Goal: Use online tool/utility: Use online tool/utility

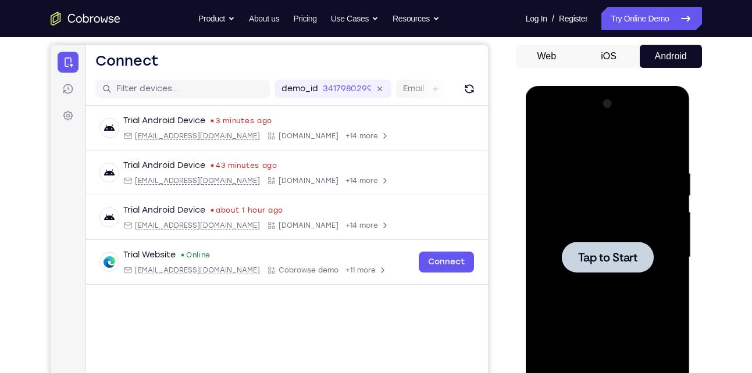
scroll to position [103, 0]
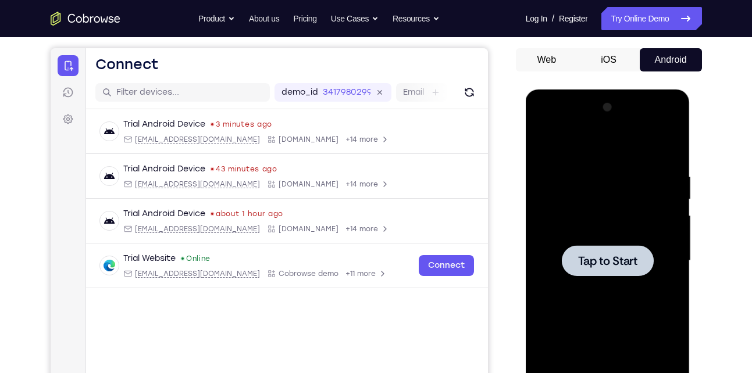
click at [579, 255] on span "Tap to Start" at bounding box center [607, 261] width 59 height 12
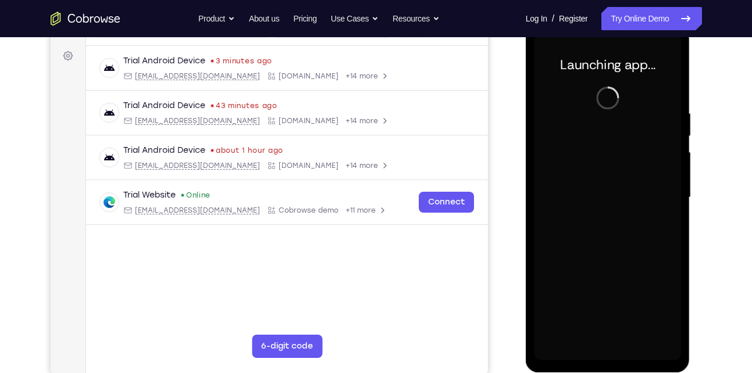
scroll to position [167, 0]
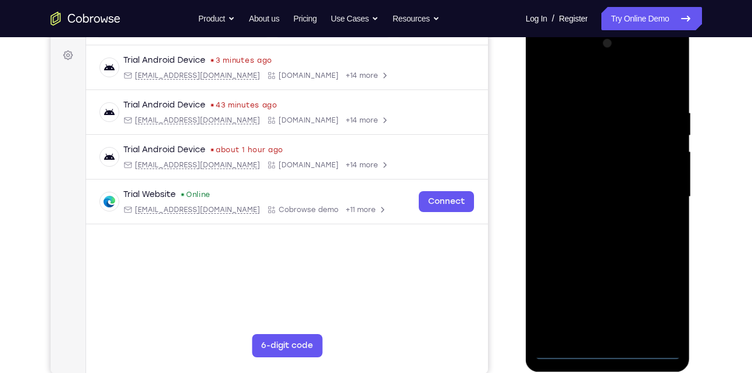
click at [604, 350] on div at bounding box center [608, 197] width 147 height 326
click at [660, 305] on div at bounding box center [608, 197] width 147 height 326
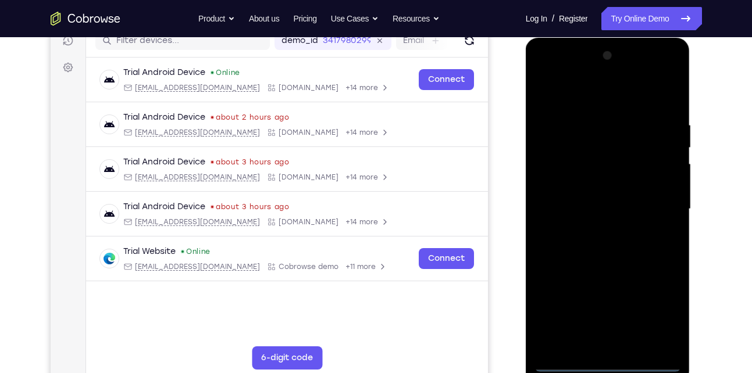
scroll to position [154, 0]
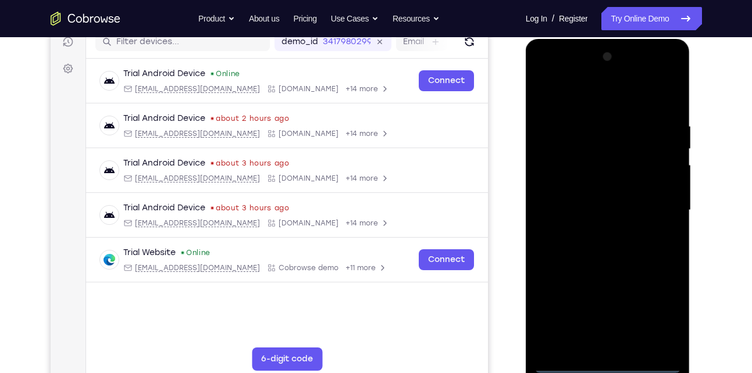
click at [554, 71] on div at bounding box center [608, 211] width 147 height 326
click at [658, 207] on div at bounding box center [608, 211] width 147 height 326
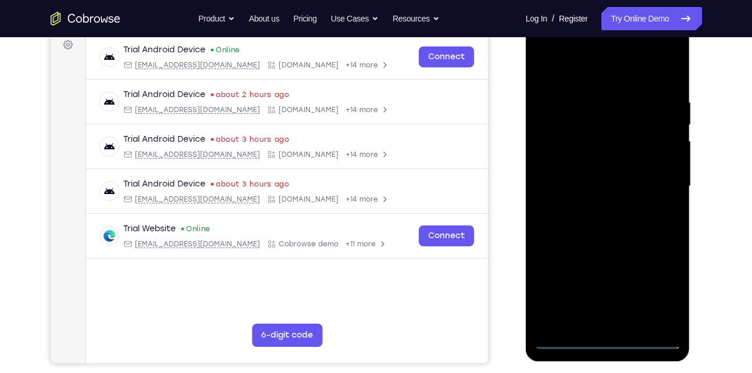
scroll to position [179, 0]
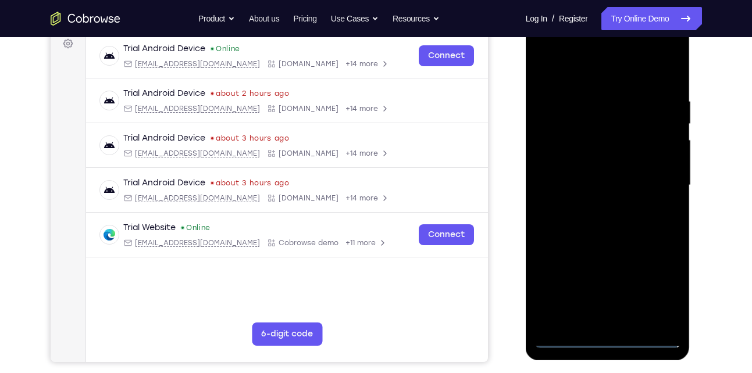
click at [594, 206] on div at bounding box center [608, 186] width 147 height 326
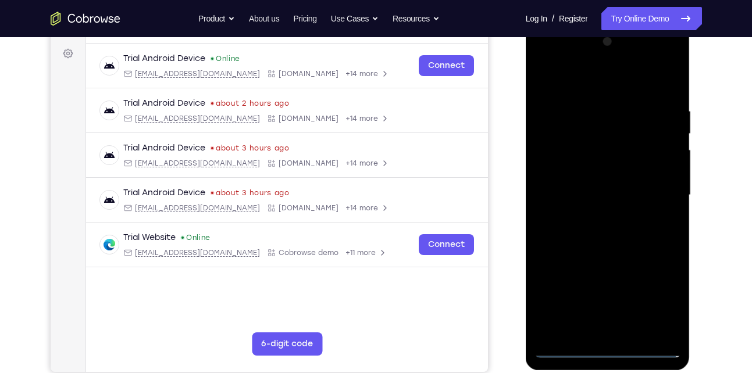
click at [604, 182] on div at bounding box center [608, 196] width 147 height 326
click at [597, 168] on div at bounding box center [608, 196] width 147 height 326
click at [582, 194] on div at bounding box center [608, 196] width 147 height 326
click at [561, 238] on div at bounding box center [608, 196] width 147 height 326
click at [618, 113] on div at bounding box center [608, 196] width 147 height 326
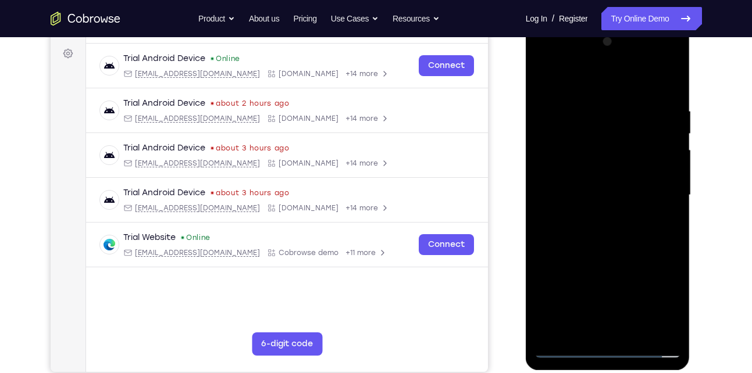
click at [632, 245] on div at bounding box center [608, 196] width 147 height 326
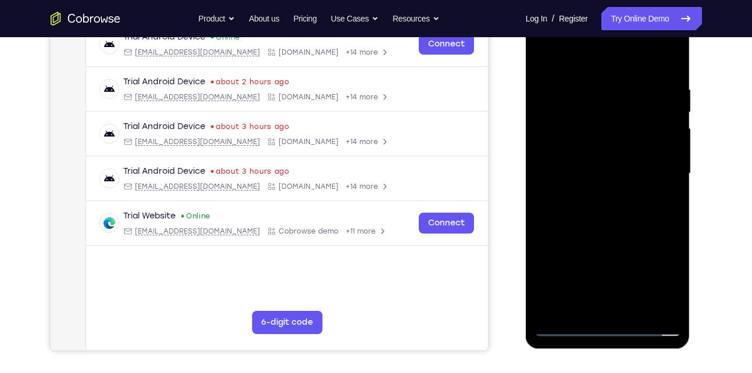
scroll to position [192, 0]
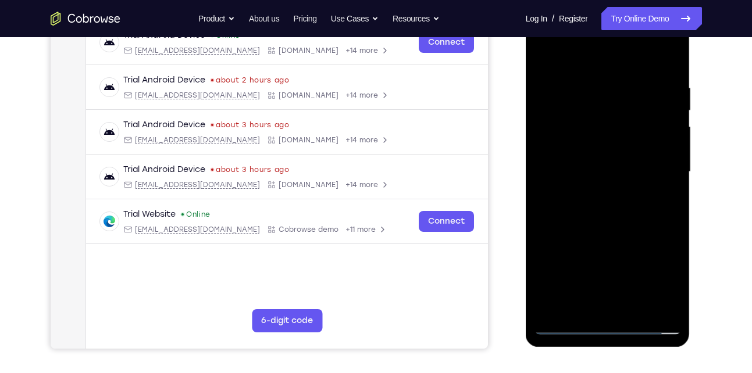
click at [636, 307] on div at bounding box center [608, 172] width 147 height 326
click at [607, 234] on div at bounding box center [608, 172] width 147 height 326
click at [618, 168] on div at bounding box center [608, 172] width 147 height 326
click at [582, 304] on div at bounding box center [608, 172] width 147 height 326
click at [671, 280] on div at bounding box center [608, 172] width 147 height 326
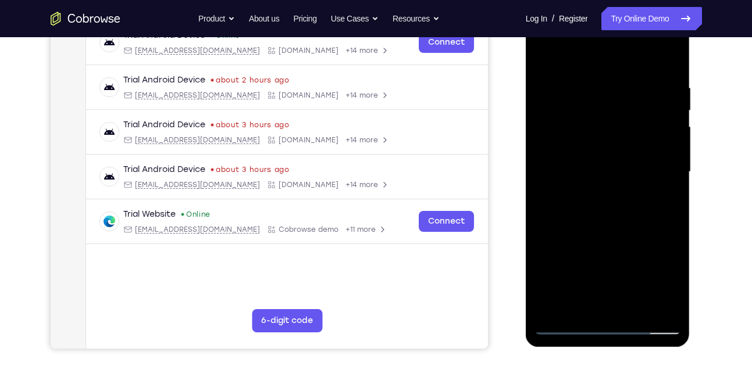
click at [671, 280] on div at bounding box center [608, 172] width 147 height 326
click at [580, 307] on div at bounding box center [608, 172] width 147 height 326
click at [637, 237] on div at bounding box center [608, 172] width 147 height 326
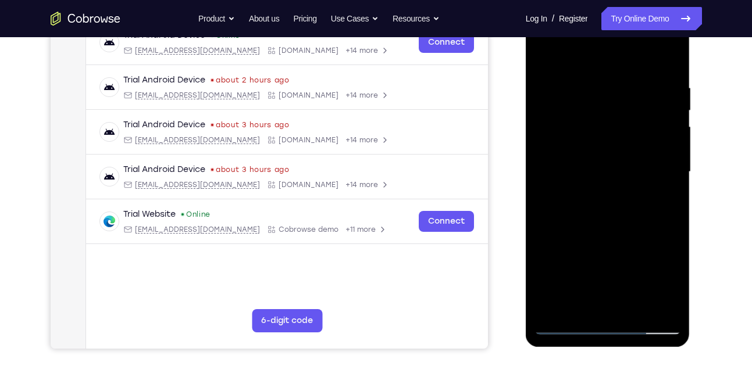
click at [662, 190] on div at bounding box center [608, 172] width 147 height 326
click at [671, 285] on div at bounding box center [608, 172] width 147 height 326
click at [661, 202] on div at bounding box center [608, 172] width 147 height 326
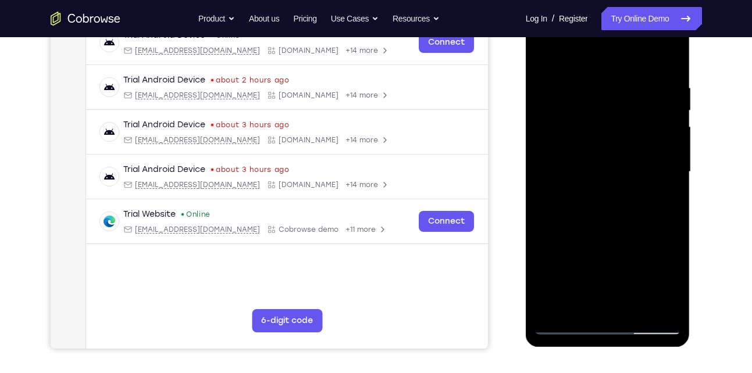
click at [625, 134] on div at bounding box center [608, 172] width 147 height 326
click at [648, 234] on div at bounding box center [608, 172] width 147 height 326
click at [648, 246] on div at bounding box center [608, 172] width 147 height 326
click at [565, 147] on div at bounding box center [608, 172] width 147 height 326
click at [568, 300] on div at bounding box center [608, 172] width 147 height 326
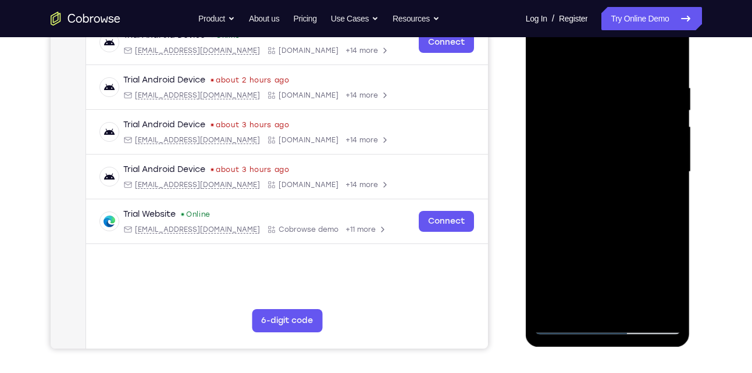
click at [662, 139] on div at bounding box center [608, 172] width 147 height 326
click at [665, 202] on div at bounding box center [608, 172] width 147 height 326
click at [548, 63] on div at bounding box center [608, 172] width 147 height 326
drag, startPoint x: 587, startPoint y: 212, endPoint x: 602, endPoint y: 126, distance: 87.9
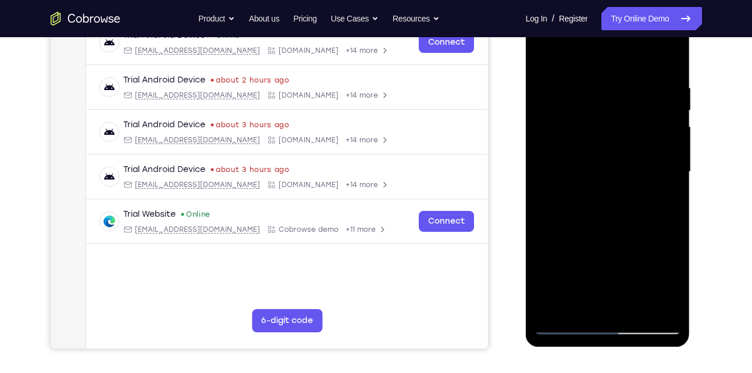
click at [602, 126] on div at bounding box center [608, 172] width 147 height 326
drag, startPoint x: 611, startPoint y: 227, endPoint x: 617, endPoint y: 116, distance: 111.2
click at [617, 116] on div at bounding box center [608, 172] width 147 height 326
drag, startPoint x: 588, startPoint y: 275, endPoint x: 601, endPoint y: 153, distance: 122.9
click at [601, 153] on div at bounding box center [608, 172] width 147 height 326
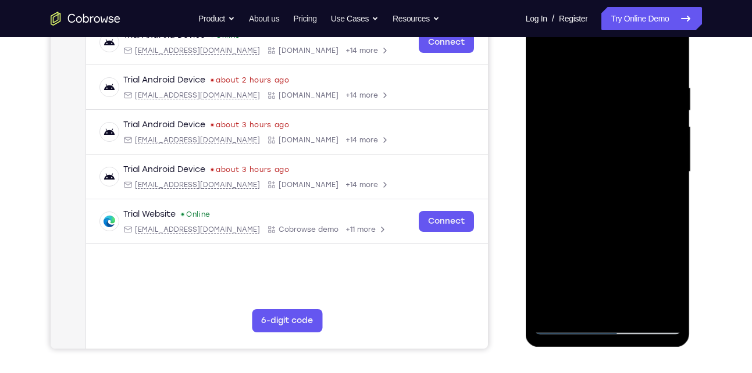
drag, startPoint x: 596, startPoint y: 255, endPoint x: 603, endPoint y: 129, distance: 126.4
click at [603, 129] on div at bounding box center [608, 172] width 147 height 326
drag, startPoint x: 593, startPoint y: 265, endPoint x: 604, endPoint y: 107, distance: 158.6
click at [604, 107] on div at bounding box center [608, 172] width 147 height 326
drag, startPoint x: 588, startPoint y: 245, endPoint x: 594, endPoint y: 183, distance: 63.1
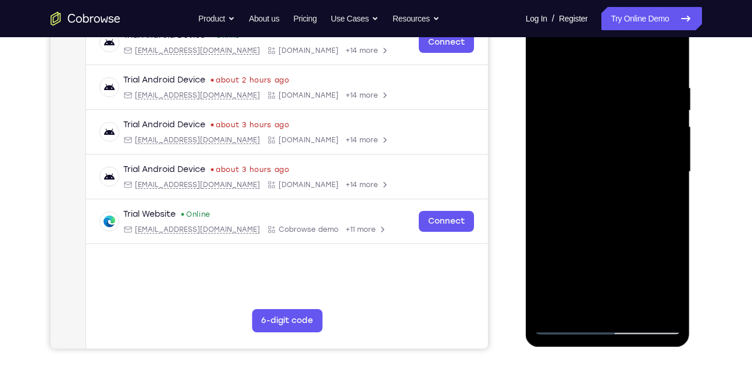
click at [594, 183] on div at bounding box center [608, 172] width 147 height 326
drag, startPoint x: 675, startPoint y: 222, endPoint x: 675, endPoint y: 194, distance: 28.5
click at [675, 194] on div at bounding box center [608, 172] width 147 height 326
click at [675, 169] on div at bounding box center [608, 172] width 147 height 326
click at [675, 165] on div at bounding box center [608, 172] width 147 height 326
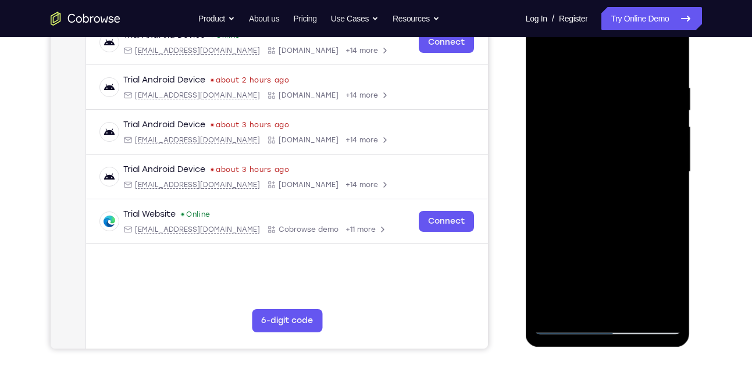
click at [675, 165] on div at bounding box center [608, 172] width 147 height 326
drag, startPoint x: 628, startPoint y: 213, endPoint x: 633, endPoint y: 90, distance: 123.4
click at [633, 90] on div at bounding box center [608, 172] width 147 height 326
drag, startPoint x: 609, startPoint y: 286, endPoint x: 603, endPoint y: 176, distance: 110.7
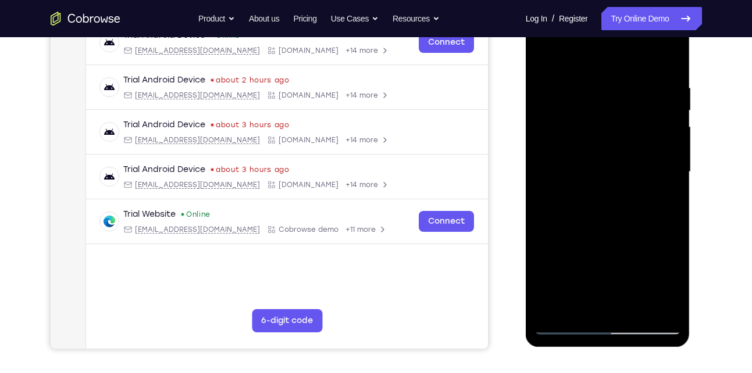
click at [603, 176] on div at bounding box center [608, 172] width 147 height 326
drag, startPoint x: 597, startPoint y: 238, endPoint x: 603, endPoint y: 191, distance: 46.9
click at [603, 191] on div at bounding box center [608, 172] width 147 height 326
click at [669, 116] on div at bounding box center [608, 172] width 147 height 326
click at [676, 120] on div at bounding box center [608, 172] width 147 height 326
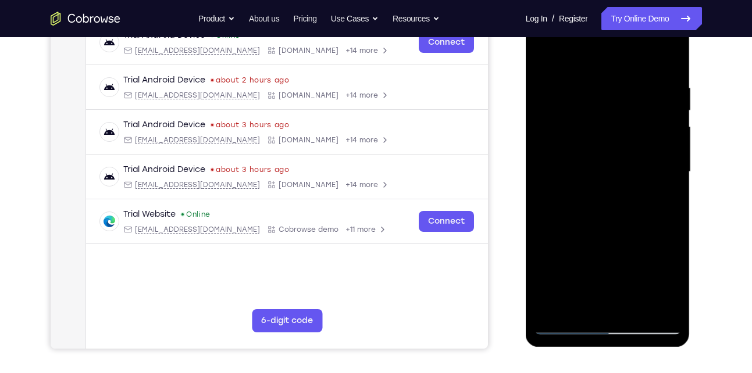
click at [676, 120] on div at bounding box center [608, 172] width 147 height 326
drag, startPoint x: 616, startPoint y: 134, endPoint x: 613, endPoint y: 174, distance: 40.2
click at [613, 174] on div at bounding box center [608, 172] width 147 height 326
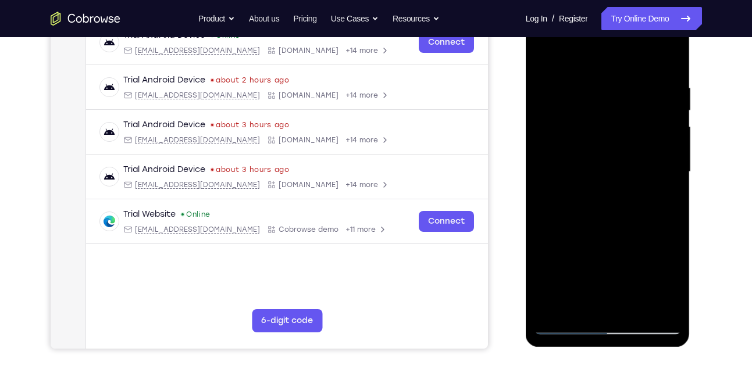
click at [680, 164] on div at bounding box center [608, 172] width 147 height 326
click at [546, 157] on div at bounding box center [608, 172] width 147 height 326
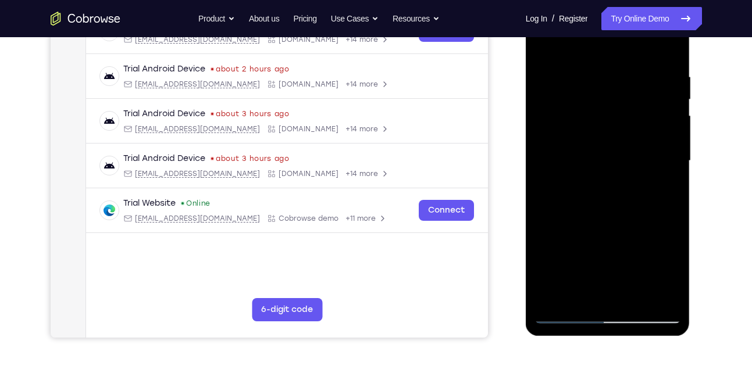
click at [667, 155] on div at bounding box center [608, 161] width 147 height 326
click at [671, 145] on div at bounding box center [608, 161] width 147 height 326
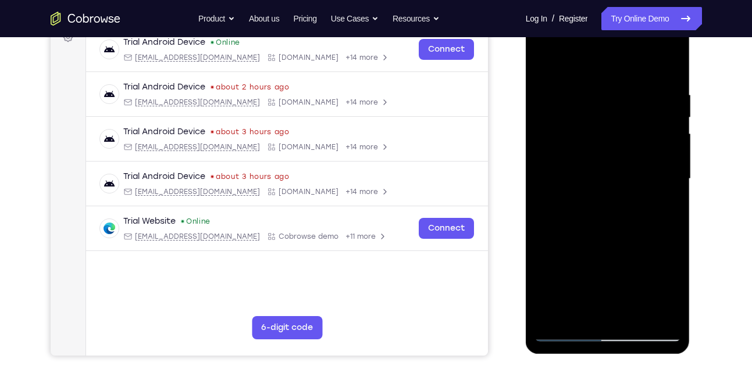
click at [667, 163] on div at bounding box center [608, 179] width 147 height 326
click at [668, 168] on div at bounding box center [608, 179] width 147 height 326
click at [667, 170] on div at bounding box center [608, 179] width 147 height 326
click at [637, 315] on div at bounding box center [608, 179] width 147 height 326
click at [572, 168] on div at bounding box center [608, 179] width 147 height 326
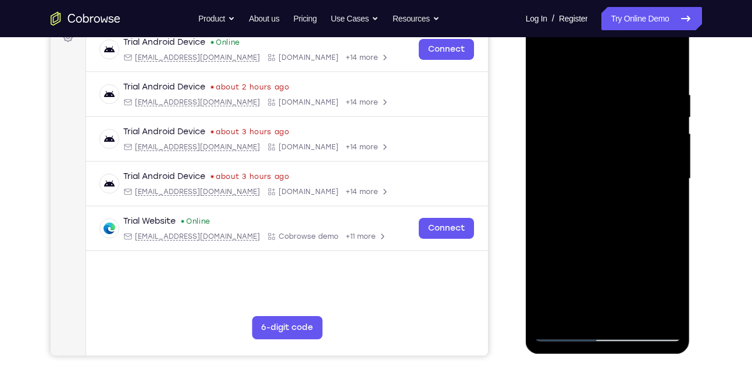
click at [572, 310] on div at bounding box center [608, 179] width 147 height 326
click at [659, 212] on div at bounding box center [608, 179] width 147 height 326
click at [662, 209] on div at bounding box center [608, 179] width 147 height 326
click at [545, 64] on div at bounding box center [608, 179] width 147 height 326
click at [543, 62] on div at bounding box center [608, 179] width 147 height 326
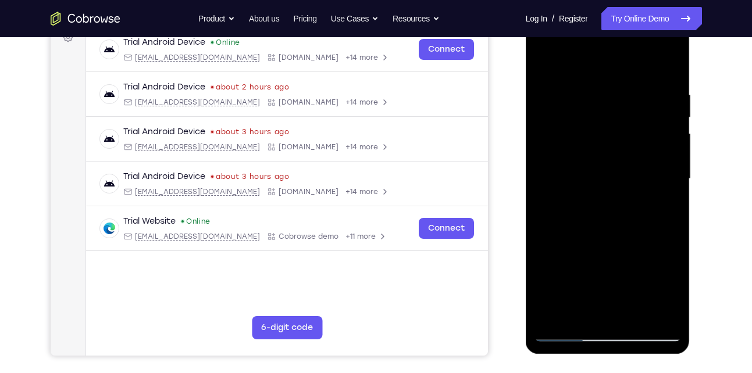
drag, startPoint x: 605, startPoint y: 120, endPoint x: 556, endPoint y: 256, distance: 144.1
click at [556, 256] on div at bounding box center [608, 179] width 147 height 326
drag, startPoint x: 577, startPoint y: 273, endPoint x: 549, endPoint y: 348, distance: 80.6
click at [549, 348] on div at bounding box center [608, 181] width 165 height 347
drag, startPoint x: 631, startPoint y: 272, endPoint x: 633, endPoint y: 238, distance: 34.4
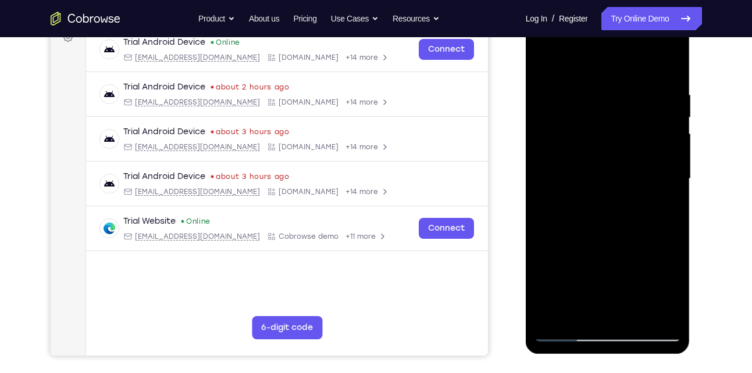
click at [633, 238] on div at bounding box center [608, 179] width 147 height 326
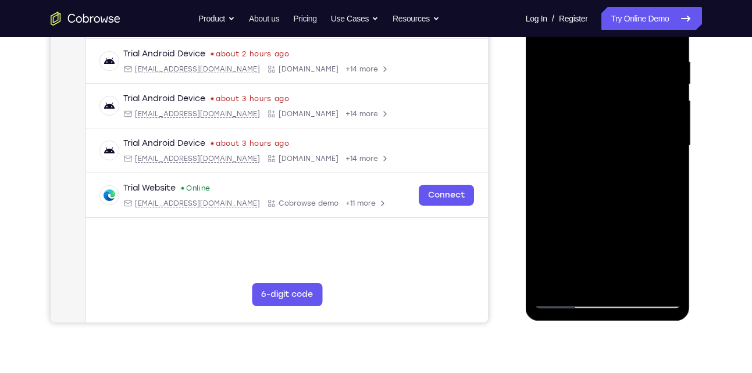
scroll to position [219, 0]
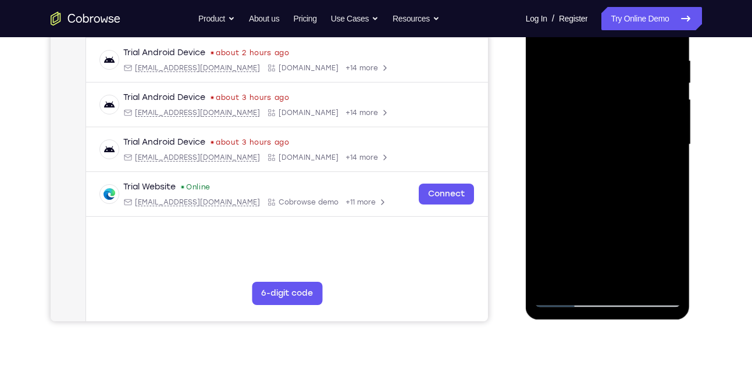
click at [634, 279] on div at bounding box center [608, 145] width 147 height 326
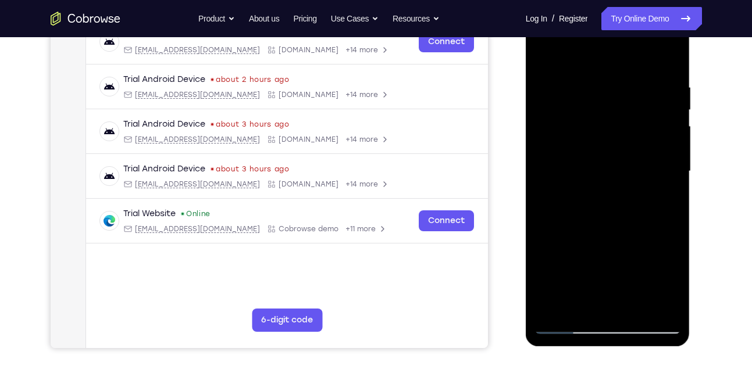
scroll to position [190, 0]
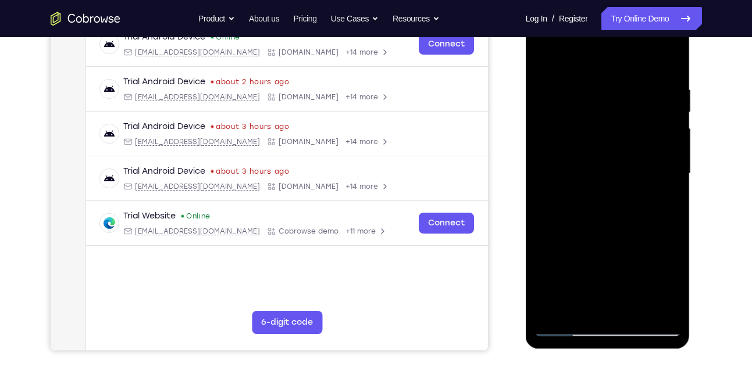
click at [543, 55] on div at bounding box center [608, 174] width 147 height 326
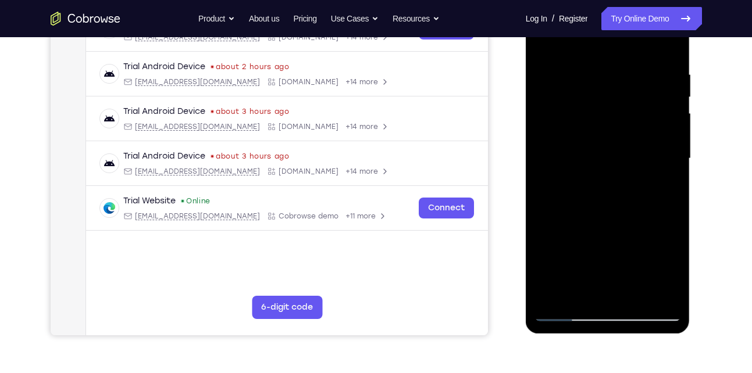
scroll to position [207, 0]
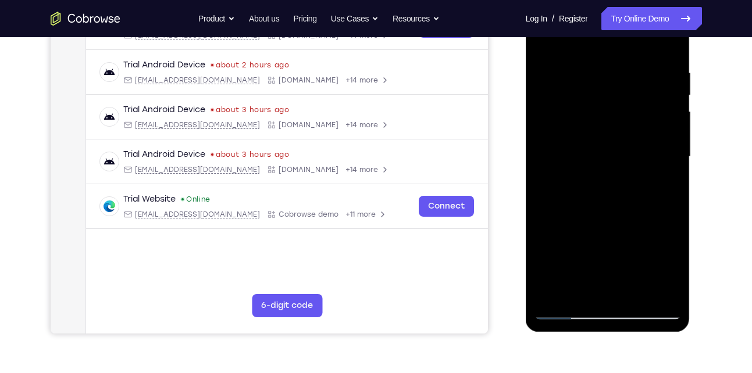
drag, startPoint x: 622, startPoint y: 101, endPoint x: 599, endPoint y: 183, distance: 85.1
click at [599, 183] on div at bounding box center [608, 157] width 147 height 326
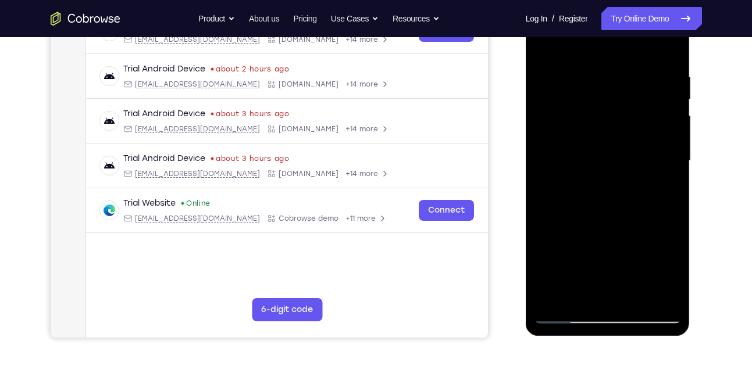
click at [597, 78] on div at bounding box center [608, 161] width 147 height 326
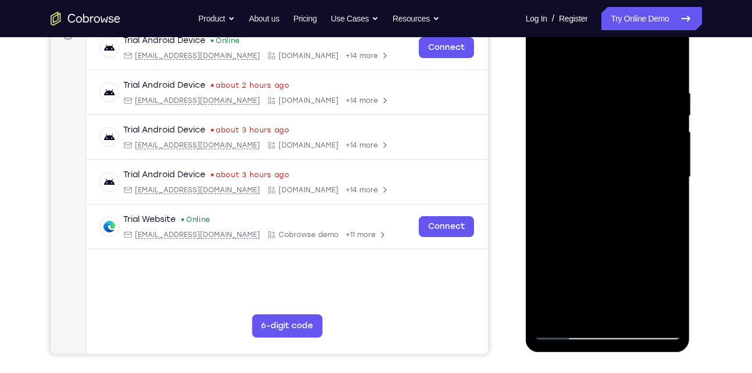
click at [669, 127] on div at bounding box center [608, 178] width 147 height 326
drag, startPoint x: 669, startPoint y: 144, endPoint x: 669, endPoint y: 127, distance: 16.3
click at [669, 127] on div at bounding box center [608, 178] width 147 height 326
click at [665, 145] on div at bounding box center [608, 178] width 147 height 326
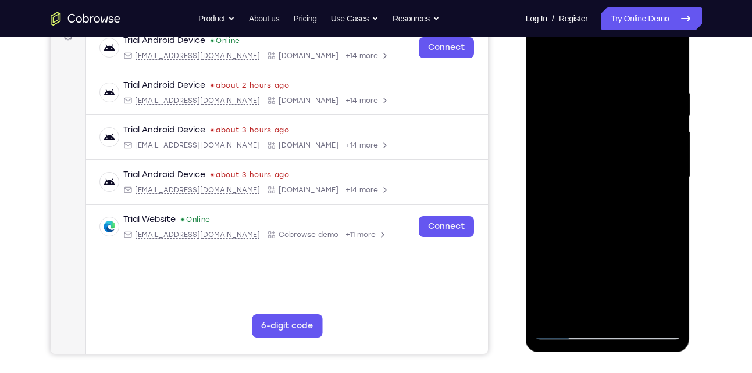
click at [665, 145] on div at bounding box center [608, 178] width 147 height 326
click at [668, 121] on div at bounding box center [608, 178] width 147 height 326
drag, startPoint x: 587, startPoint y: 181, endPoint x: 678, endPoint y: 190, distance: 90.5
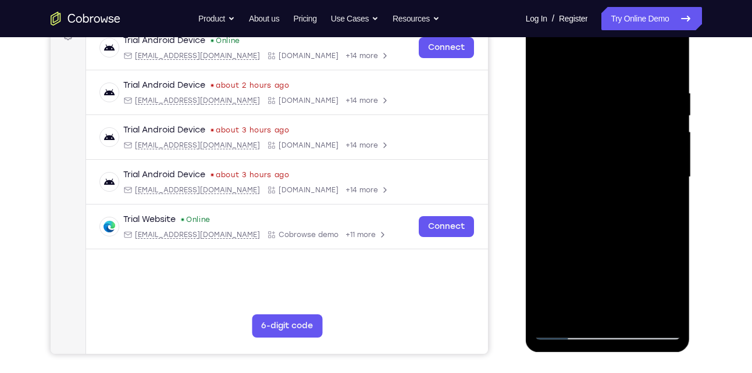
click at [678, 190] on div at bounding box center [608, 178] width 147 height 326
click at [539, 205] on div at bounding box center [608, 178] width 147 height 326
click at [544, 169] on div at bounding box center [608, 178] width 147 height 326
click at [544, 146] on div at bounding box center [608, 178] width 147 height 326
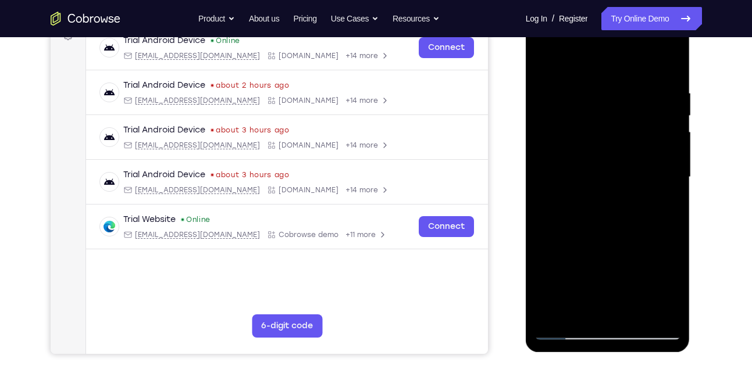
click at [544, 146] on div at bounding box center [608, 178] width 147 height 326
click at [596, 165] on div at bounding box center [608, 178] width 147 height 326
click at [611, 165] on div at bounding box center [608, 178] width 147 height 326
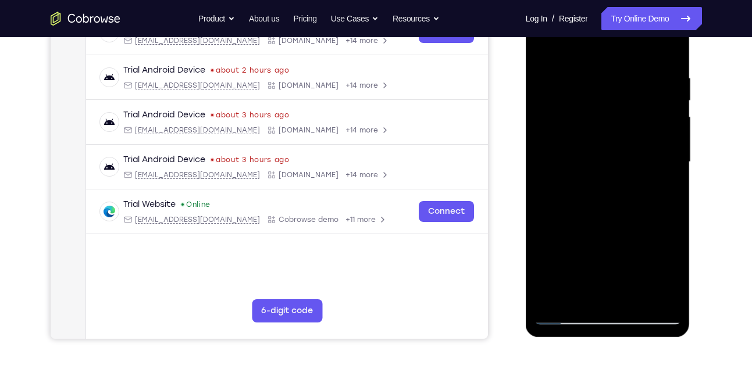
scroll to position [203, 0]
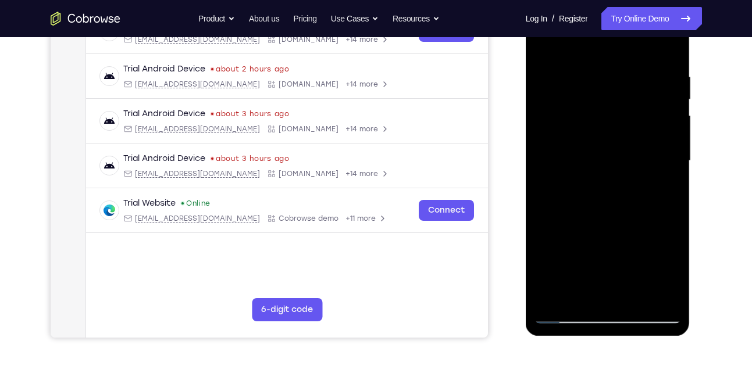
drag, startPoint x: 579, startPoint y: 123, endPoint x: 577, endPoint y: 136, distance: 12.4
click at [577, 136] on div at bounding box center [608, 161] width 147 height 326
click at [565, 62] on div at bounding box center [608, 161] width 147 height 326
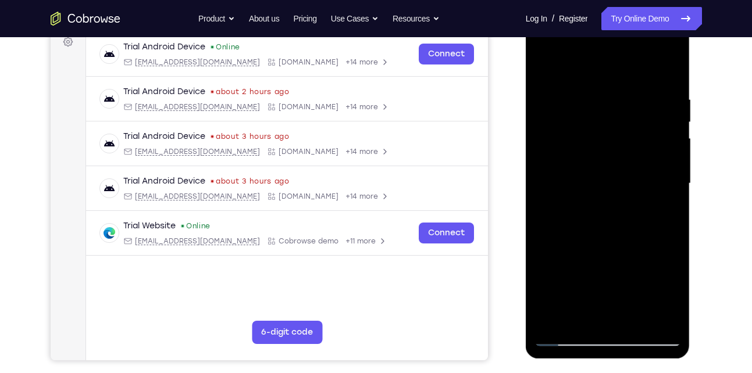
scroll to position [178, 0]
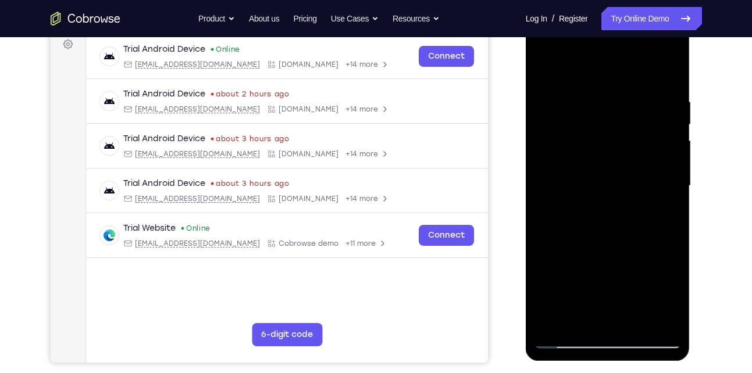
click at [546, 69] on div at bounding box center [608, 186] width 147 height 326
click at [613, 106] on div at bounding box center [608, 186] width 147 height 326
click at [608, 96] on div at bounding box center [608, 186] width 147 height 326
click at [545, 74] on div at bounding box center [608, 186] width 147 height 326
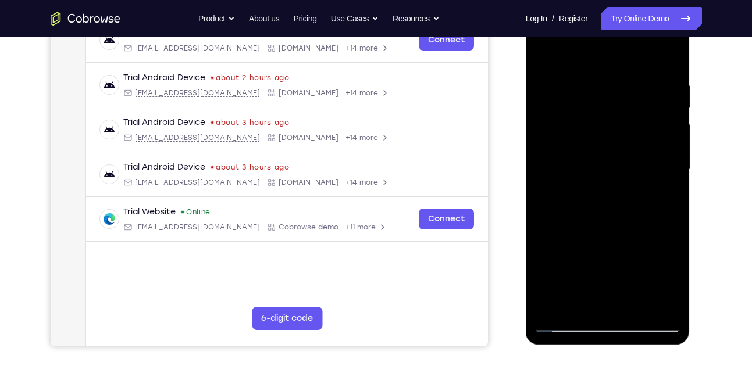
scroll to position [198, 0]
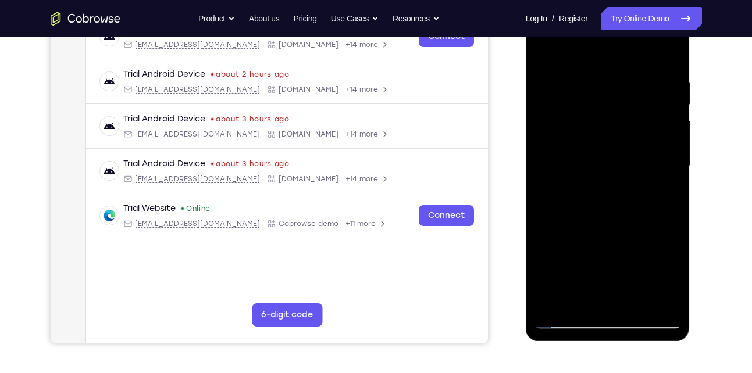
click at [612, 90] on div at bounding box center [608, 166] width 147 height 326
click at [610, 79] on div at bounding box center [608, 166] width 147 height 326
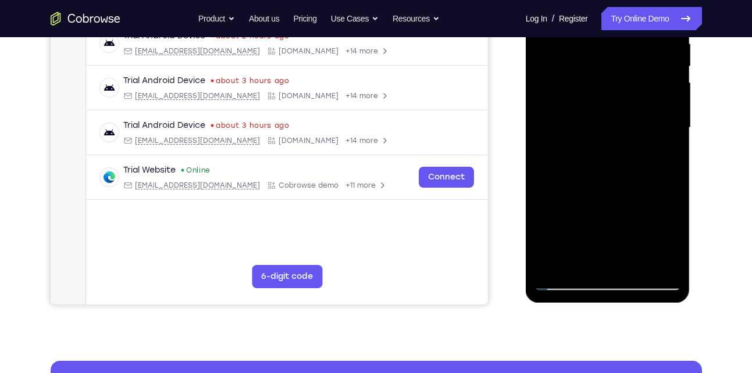
scroll to position [240, 0]
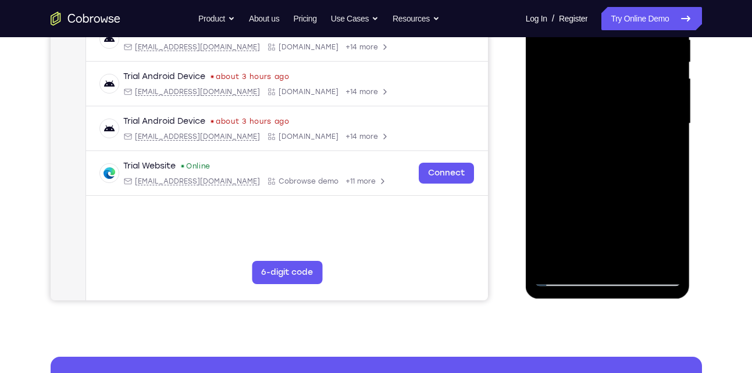
click at [603, 122] on div at bounding box center [608, 124] width 147 height 326
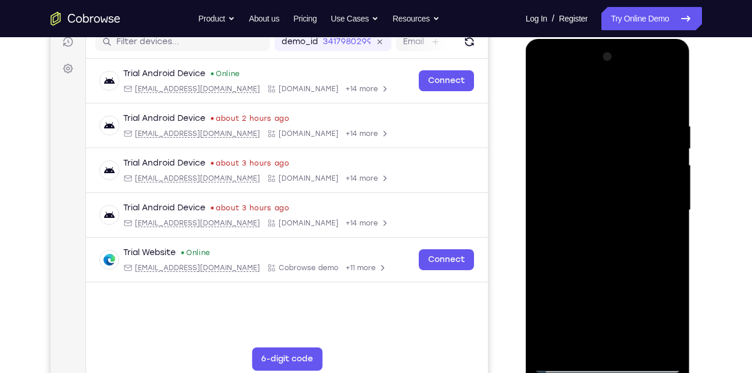
scroll to position [152, 0]
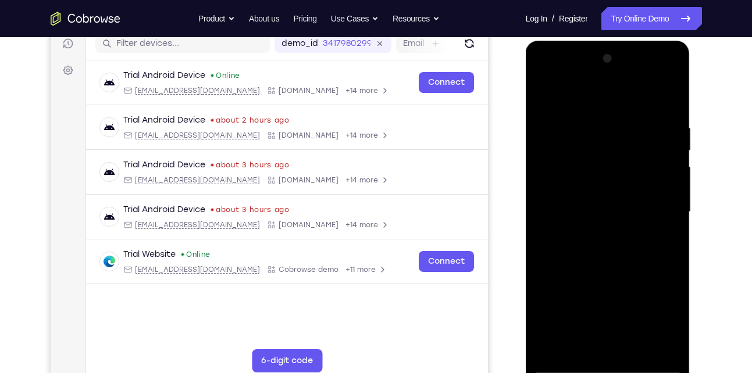
click at [676, 125] on div at bounding box center [608, 212] width 147 height 326
click at [672, 140] on div at bounding box center [608, 212] width 147 height 326
click at [672, 109] on div at bounding box center [608, 212] width 147 height 326
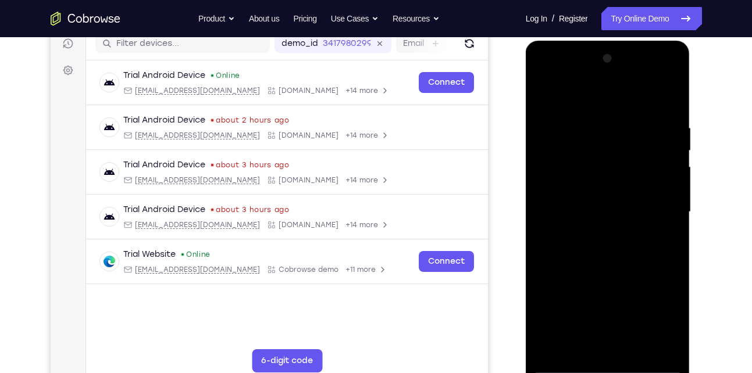
click at [672, 66] on div at bounding box center [608, 212] width 147 height 326
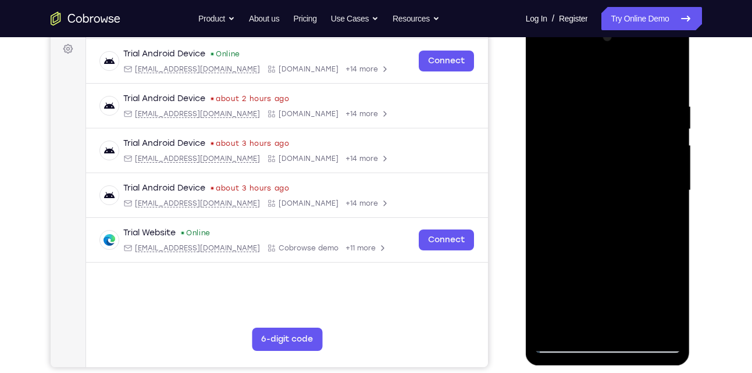
click at [550, 327] on div at bounding box center [608, 191] width 147 height 326
click at [639, 329] on div at bounding box center [608, 191] width 147 height 326
drag, startPoint x: 545, startPoint y: 71, endPoint x: 890, endPoint y: 89, distance: 345.4
click at [545, 71] on div at bounding box center [608, 191] width 147 height 326
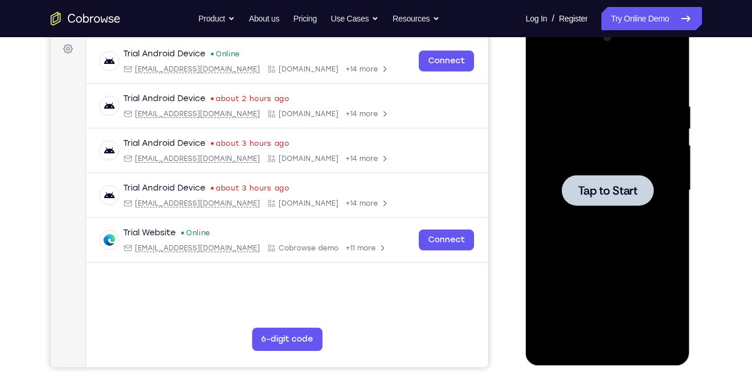
click at [598, 185] on span "Tap to Start" at bounding box center [607, 191] width 59 height 12
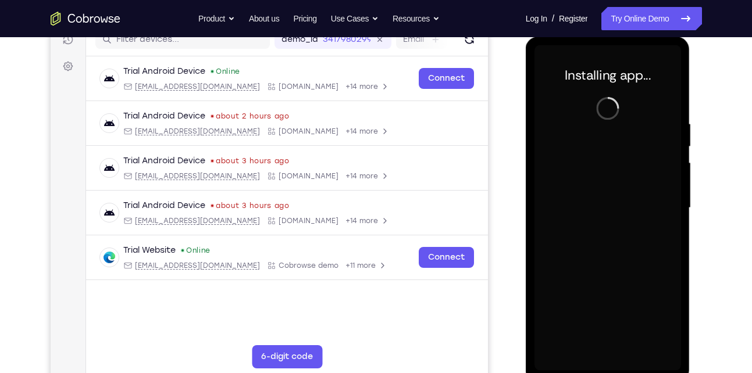
scroll to position [172, 0]
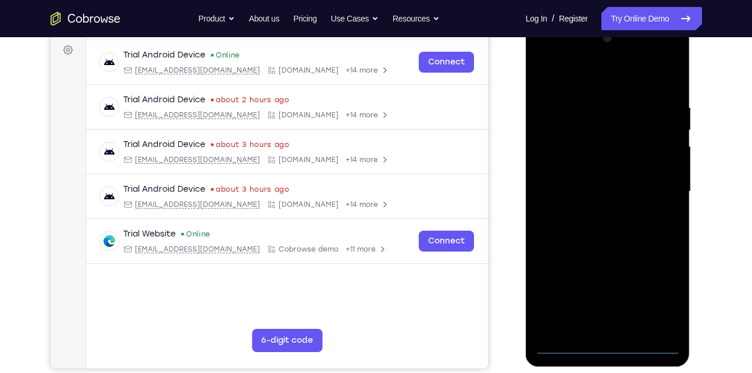
click at [604, 347] on div at bounding box center [608, 192] width 147 height 326
click at [656, 294] on div at bounding box center [608, 192] width 147 height 326
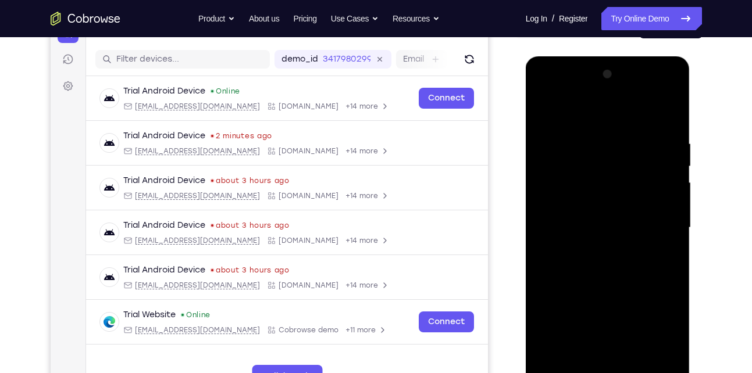
scroll to position [136, 0]
click at [551, 90] on div at bounding box center [608, 229] width 147 height 326
click at [656, 231] on div at bounding box center [608, 229] width 147 height 326
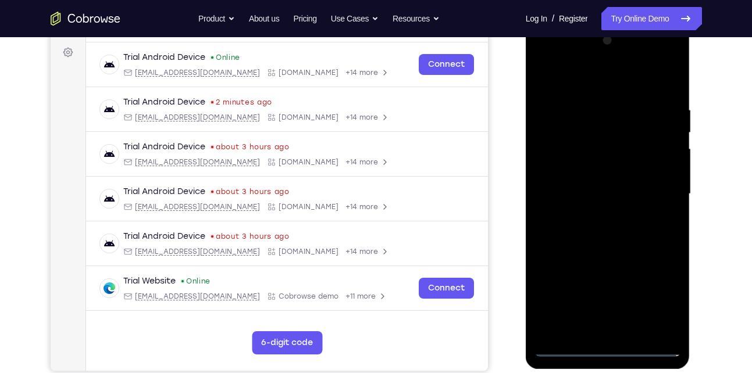
click at [599, 213] on div at bounding box center [608, 194] width 147 height 326
click at [588, 170] on div at bounding box center [608, 194] width 147 height 326
click at [575, 187] on div at bounding box center [608, 194] width 147 height 326
click at [662, 155] on div at bounding box center [608, 194] width 147 height 326
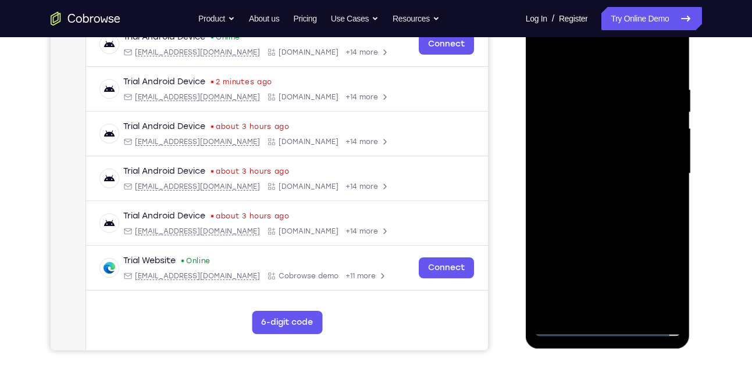
scroll to position [193, 0]
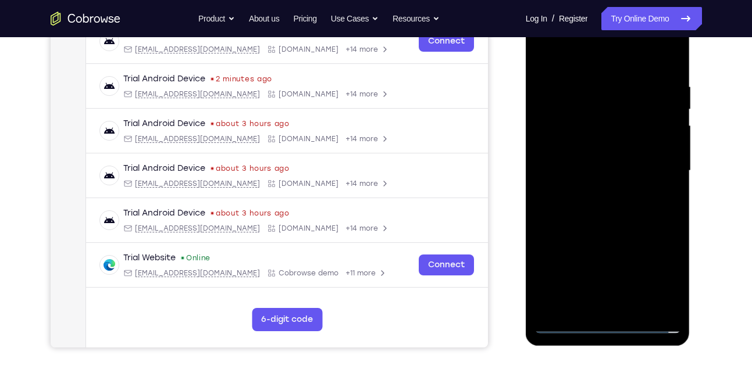
click at [621, 196] on div at bounding box center [608, 171] width 147 height 326
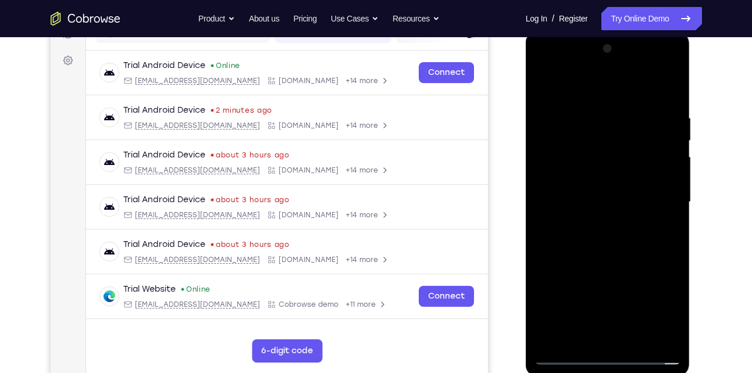
scroll to position [161, 0]
click at [608, 174] on div at bounding box center [608, 203] width 147 height 326
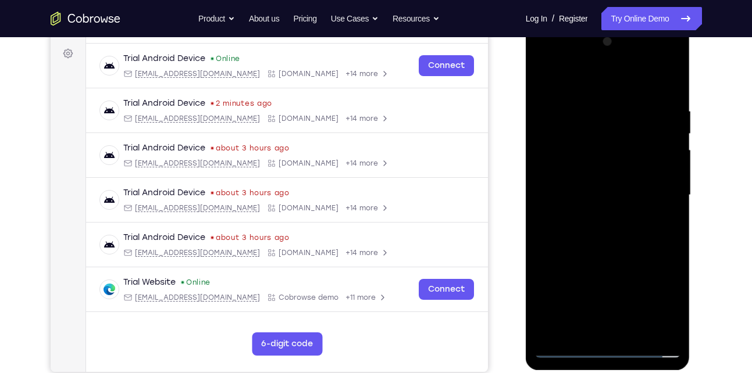
scroll to position [199, 0]
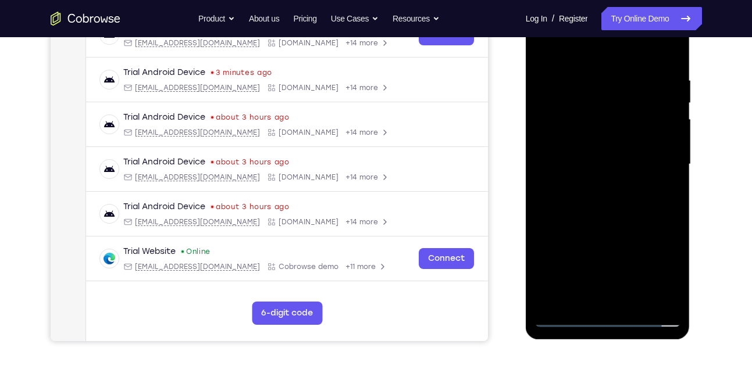
click at [636, 301] on div at bounding box center [608, 165] width 147 height 326
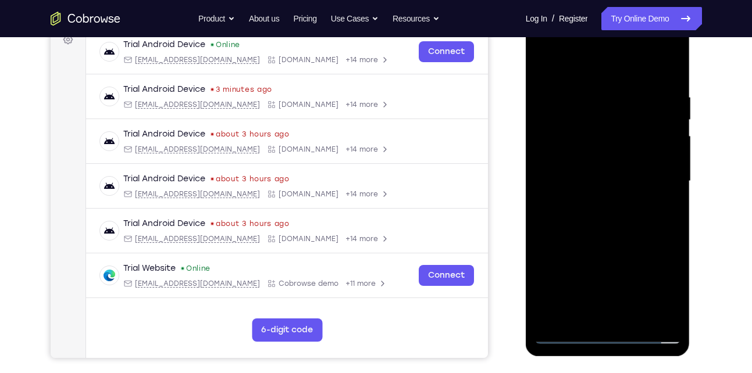
scroll to position [181, 0]
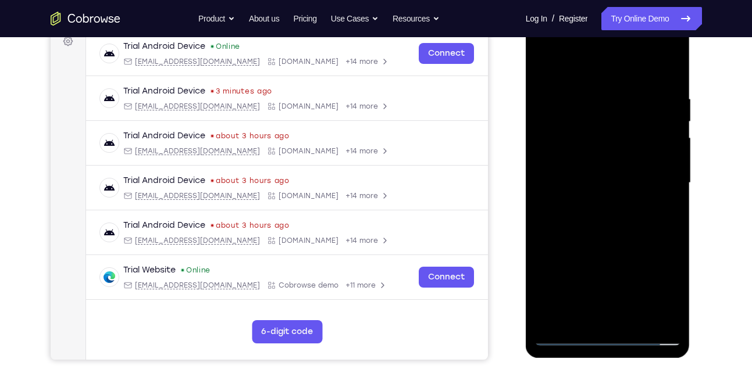
click at [594, 247] on div at bounding box center [608, 183] width 147 height 326
click at [579, 281] on div at bounding box center [608, 183] width 147 height 326
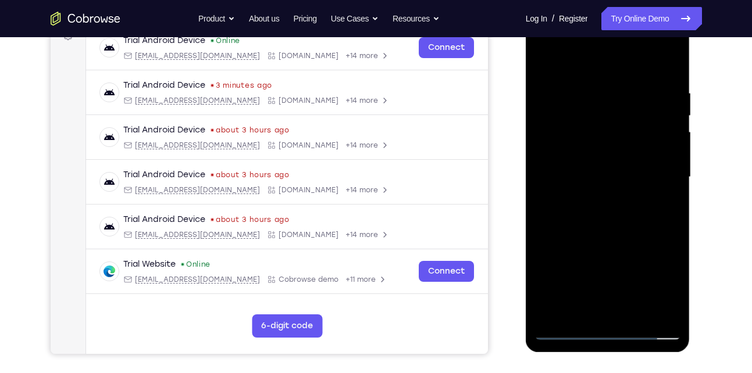
scroll to position [193, 0]
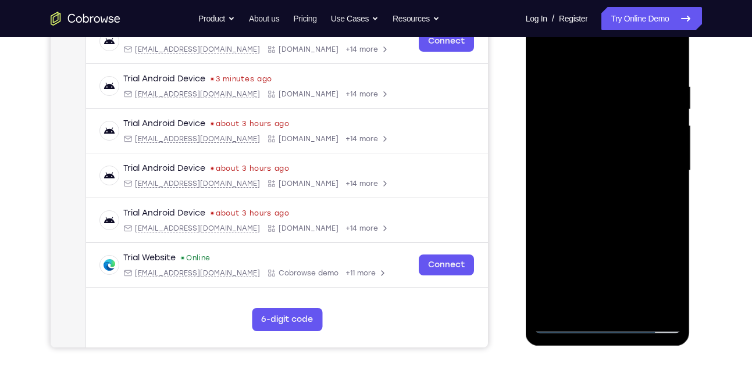
click at [618, 243] on div at bounding box center [608, 171] width 147 height 326
click at [658, 241] on div at bounding box center [608, 171] width 147 height 326
click at [673, 286] on div at bounding box center [608, 171] width 147 height 326
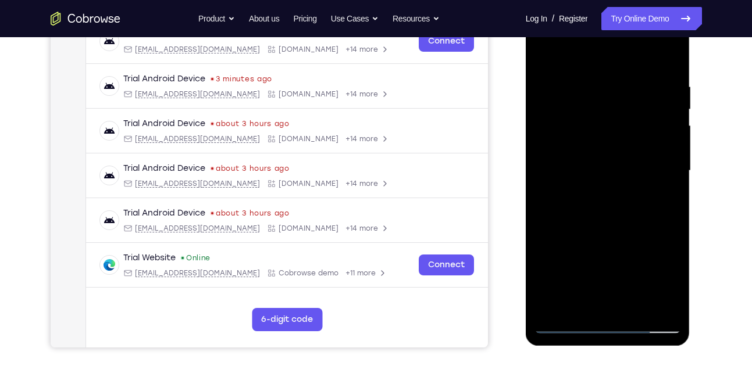
click at [664, 198] on div at bounding box center [608, 171] width 147 height 326
click at [545, 56] on div at bounding box center [608, 171] width 147 height 326
click at [589, 76] on div at bounding box center [608, 171] width 147 height 326
click at [647, 155] on div at bounding box center [608, 171] width 147 height 326
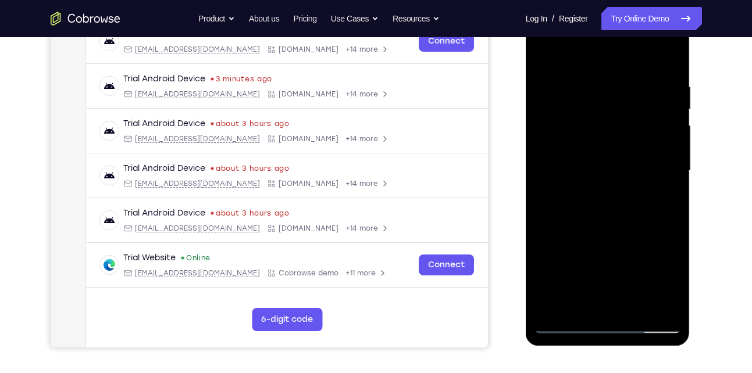
click at [667, 123] on div at bounding box center [608, 171] width 147 height 326
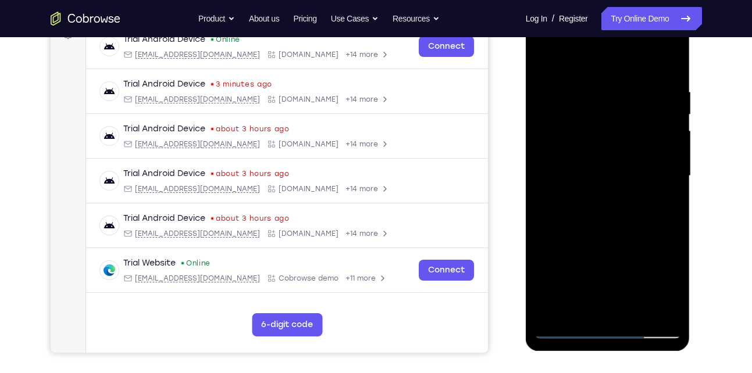
click at [667, 123] on div at bounding box center [608, 176] width 147 height 326
click at [667, 137] on div at bounding box center [608, 176] width 147 height 326
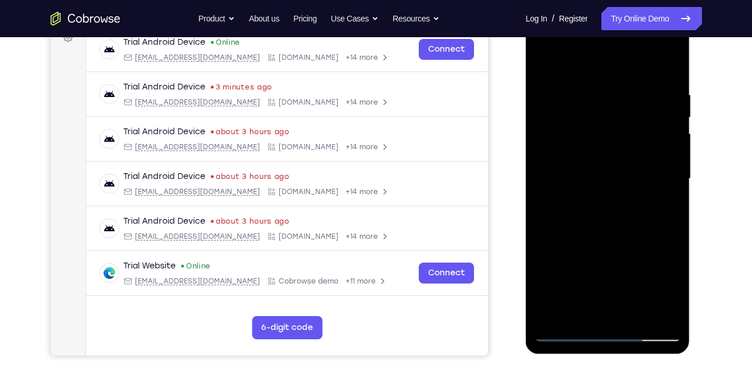
scroll to position [184, 0]
click at [667, 137] on div at bounding box center [608, 180] width 147 height 326
click at [668, 125] on div at bounding box center [608, 180] width 147 height 326
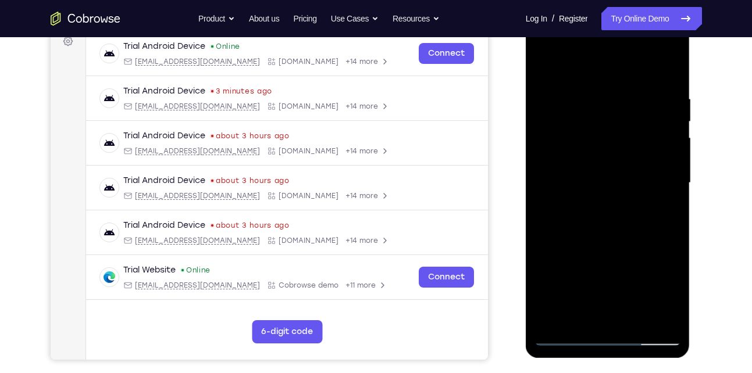
scroll to position [179, 0]
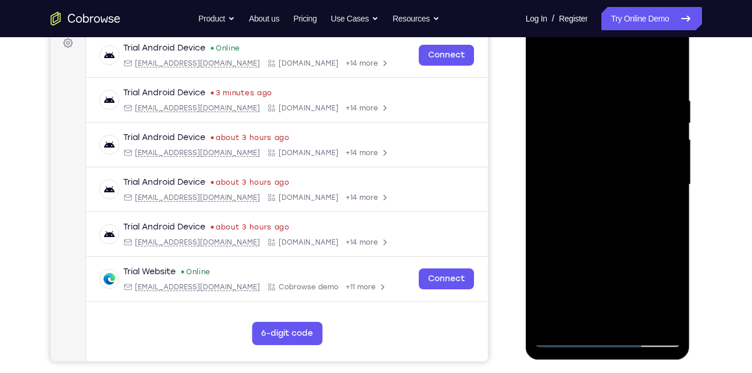
click at [668, 135] on div at bounding box center [608, 185] width 147 height 326
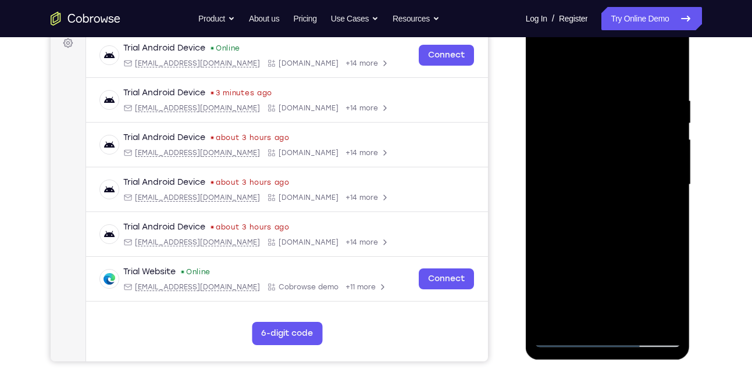
drag, startPoint x: 666, startPoint y: 148, endPoint x: 612, endPoint y: 152, distance: 53.7
click at [612, 152] on div at bounding box center [608, 185] width 147 height 326
drag, startPoint x: 646, startPoint y: 121, endPoint x: 553, endPoint y: 134, distance: 94.5
click at [553, 134] on div at bounding box center [608, 185] width 147 height 326
drag, startPoint x: 630, startPoint y: 133, endPoint x: 585, endPoint y: 136, distance: 45.5
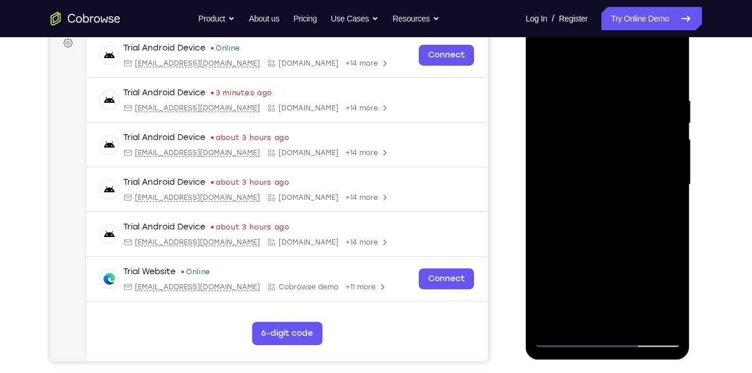
click at [585, 136] on div at bounding box center [608, 185] width 147 height 326
click at [660, 141] on div at bounding box center [608, 185] width 147 height 326
click at [660, 139] on div at bounding box center [608, 185] width 147 height 326
drag, startPoint x: 660, startPoint y: 139, endPoint x: 582, endPoint y: 141, distance: 78.0
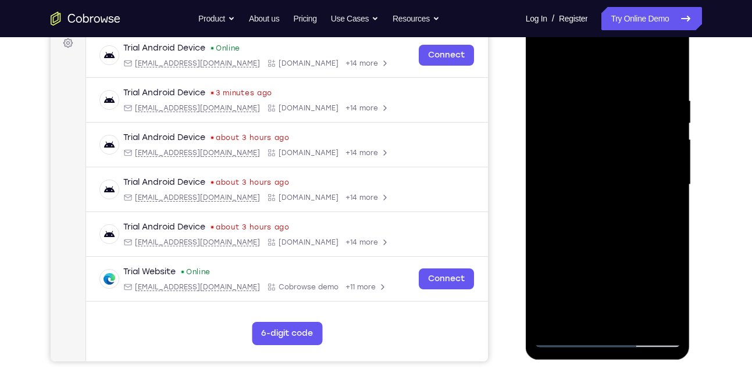
click at [582, 141] on div at bounding box center [608, 185] width 147 height 326
drag, startPoint x: 658, startPoint y: 151, endPoint x: 609, endPoint y: 161, distance: 50.0
click at [609, 161] on div at bounding box center [608, 185] width 147 height 326
click at [664, 170] on div at bounding box center [608, 185] width 147 height 326
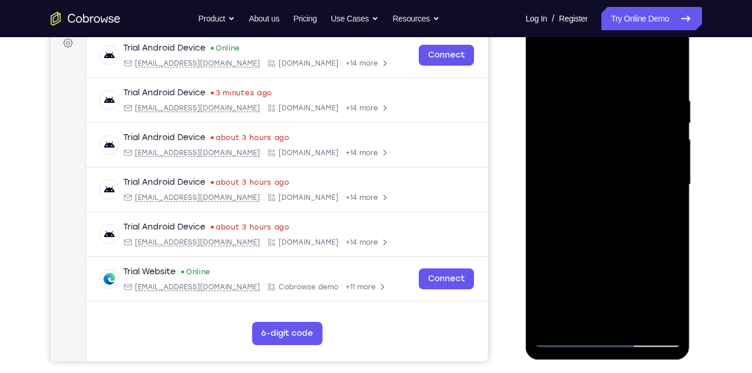
click at [664, 170] on div at bounding box center [608, 185] width 147 height 326
click at [660, 149] on div at bounding box center [608, 185] width 147 height 326
click at [661, 134] on div at bounding box center [608, 185] width 147 height 326
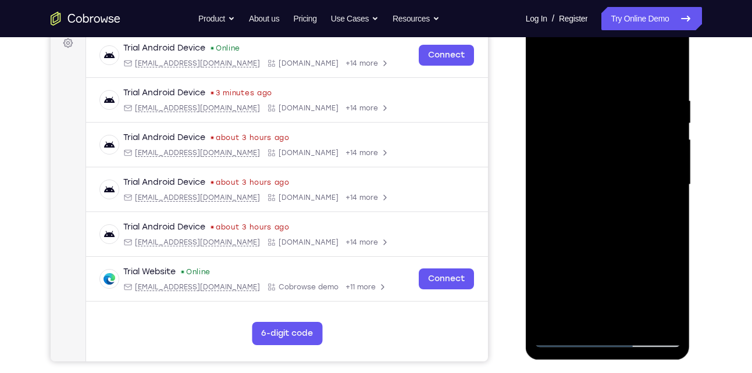
click at [661, 134] on div at bounding box center [608, 185] width 147 height 326
click at [661, 136] on div at bounding box center [608, 185] width 147 height 326
drag, startPoint x: 661, startPoint y: 138, endPoint x: 553, endPoint y: 147, distance: 108.5
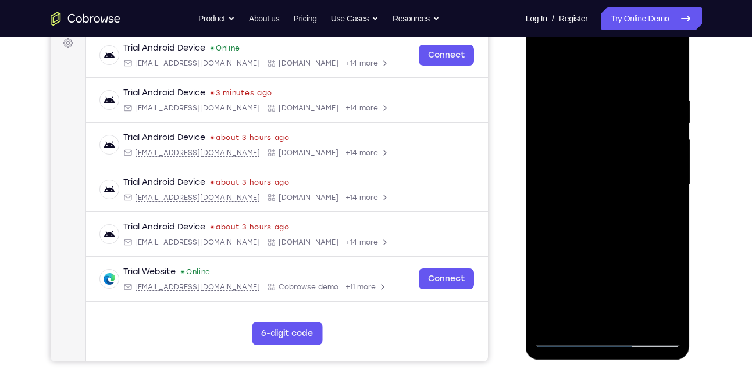
click at [553, 147] on div at bounding box center [608, 185] width 147 height 326
drag, startPoint x: 571, startPoint y: 174, endPoint x: 644, endPoint y: 177, distance: 73.3
click at [644, 177] on div at bounding box center [608, 185] width 147 height 326
click at [541, 168] on div at bounding box center [608, 185] width 147 height 326
click at [543, 172] on div at bounding box center [608, 185] width 147 height 326
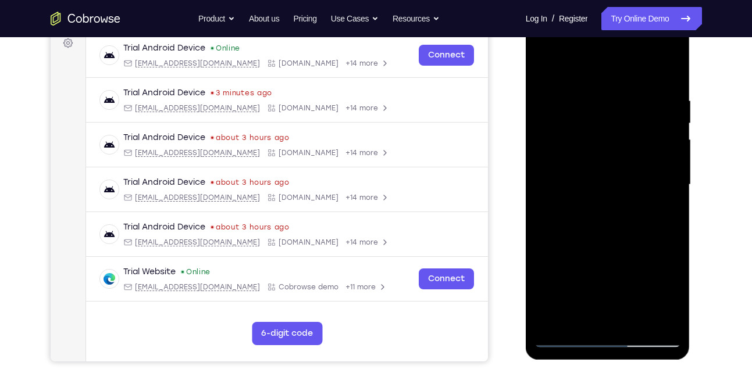
click at [543, 172] on div at bounding box center [608, 185] width 147 height 326
click at [663, 113] on div at bounding box center [608, 185] width 147 height 326
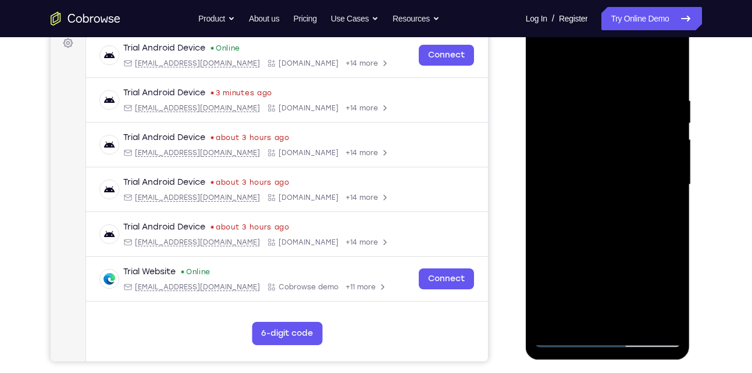
click at [668, 128] on div at bounding box center [608, 185] width 147 height 326
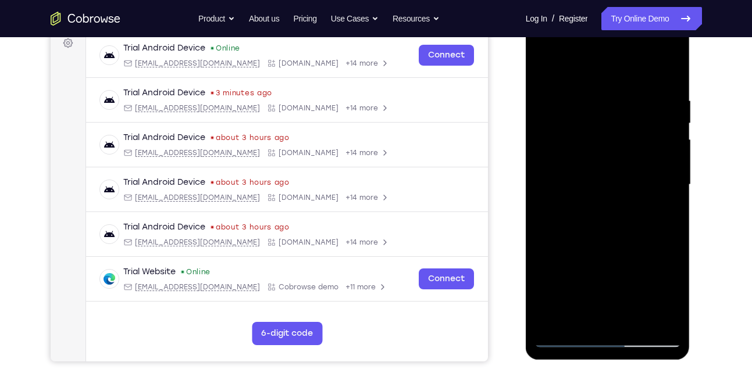
click at [668, 128] on div at bounding box center [608, 185] width 147 height 326
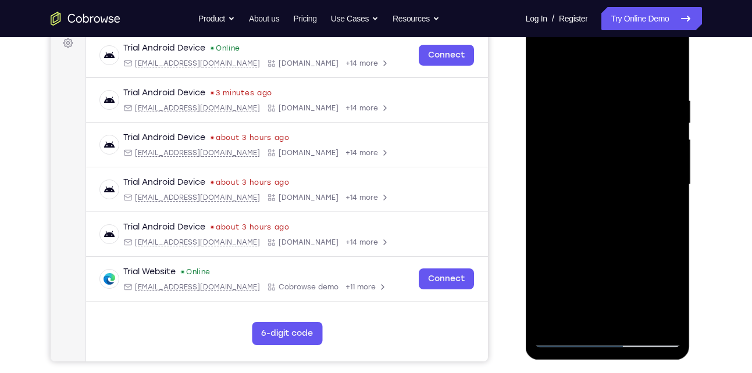
click at [668, 128] on div at bounding box center [608, 185] width 147 height 326
drag, startPoint x: 667, startPoint y: 140, endPoint x: 588, endPoint y: 141, distance: 78.5
click at [588, 141] on div at bounding box center [608, 185] width 147 height 326
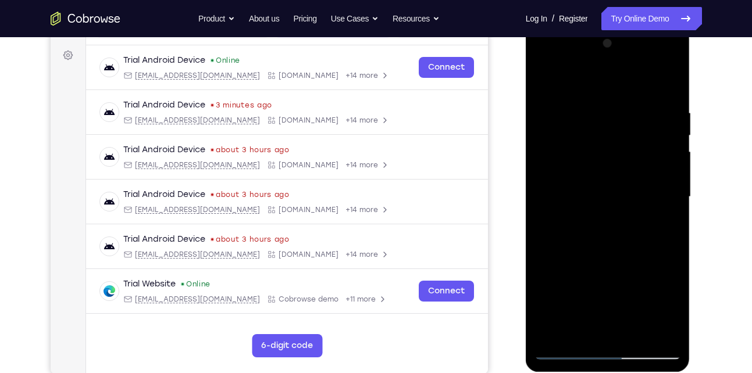
scroll to position [166, 0]
drag, startPoint x: 577, startPoint y: 181, endPoint x: 629, endPoint y: 182, distance: 52.4
click at [629, 182] on div at bounding box center [608, 198] width 147 height 326
click at [662, 147] on div at bounding box center [608, 198] width 147 height 326
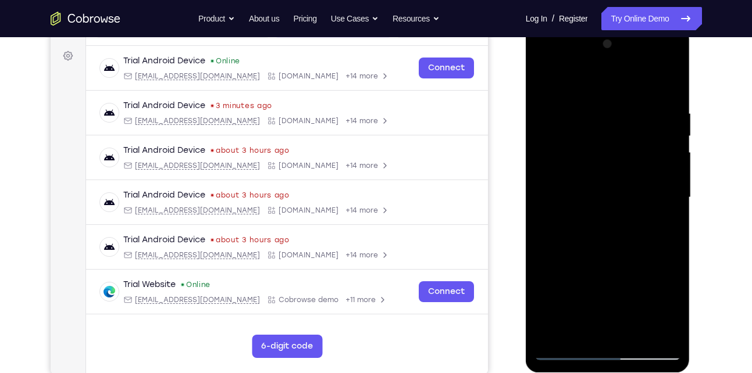
click at [662, 147] on div at bounding box center [608, 198] width 147 height 326
drag, startPoint x: 662, startPoint y: 147, endPoint x: 568, endPoint y: 160, distance: 95.7
click at [568, 160] on div at bounding box center [608, 198] width 147 height 326
drag, startPoint x: 655, startPoint y: 139, endPoint x: 599, endPoint y: 152, distance: 57.3
click at [599, 152] on div at bounding box center [608, 198] width 147 height 326
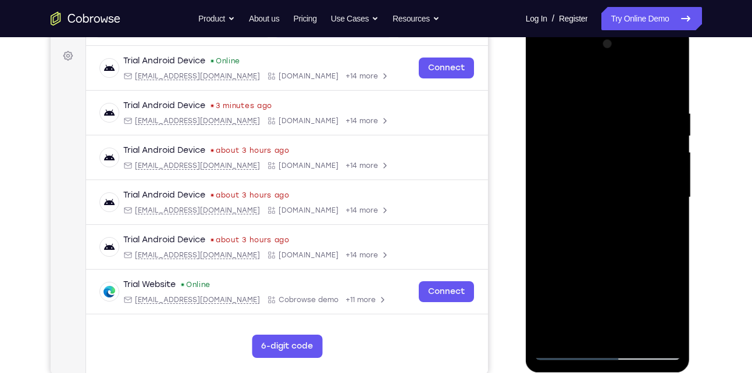
click at [650, 146] on div at bounding box center [608, 198] width 147 height 326
click at [657, 136] on div at bounding box center [608, 198] width 147 height 326
drag, startPoint x: 657, startPoint y: 143, endPoint x: 604, endPoint y: 144, distance: 52.4
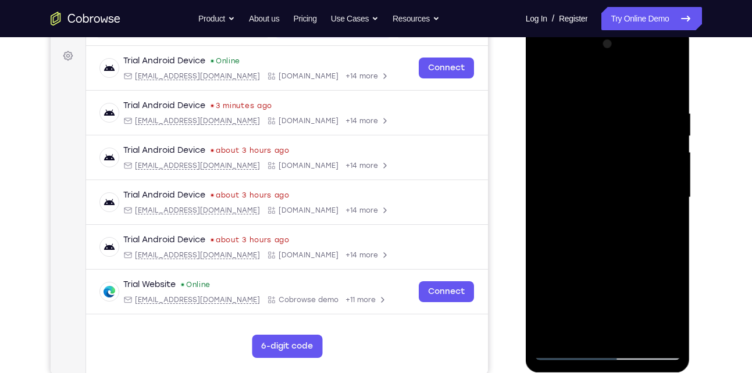
click at [604, 144] on div at bounding box center [608, 198] width 147 height 326
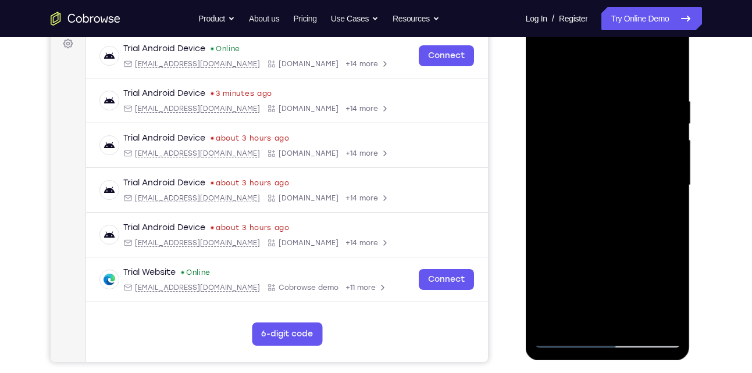
click at [659, 134] on div at bounding box center [608, 186] width 147 height 326
click at [667, 147] on div at bounding box center [608, 186] width 147 height 326
drag, startPoint x: 665, startPoint y: 161, endPoint x: 617, endPoint y: 158, distance: 49.0
click at [617, 158] on div at bounding box center [608, 186] width 147 height 326
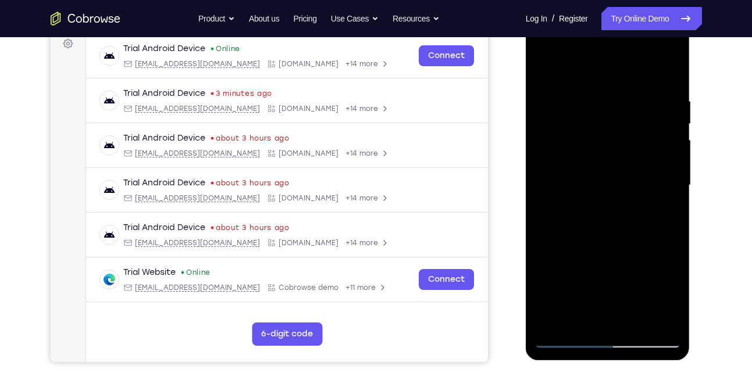
drag, startPoint x: 662, startPoint y: 130, endPoint x: 617, endPoint y: 134, distance: 45.5
click at [617, 134] on div at bounding box center [608, 186] width 147 height 326
drag, startPoint x: 652, startPoint y: 118, endPoint x: 585, endPoint y: 124, distance: 67.1
click at [585, 124] on div at bounding box center [608, 186] width 147 height 326
drag, startPoint x: 568, startPoint y: 152, endPoint x: 622, endPoint y: 151, distance: 54.7
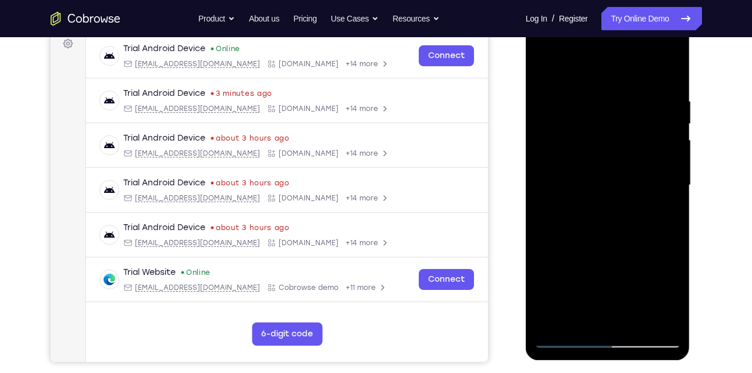
click at [622, 151] on div at bounding box center [608, 186] width 147 height 326
drag, startPoint x: 588, startPoint y: 202, endPoint x: 649, endPoint y: 212, distance: 62.0
click at [649, 212] on div at bounding box center [608, 186] width 147 height 326
click at [653, 153] on div at bounding box center [608, 186] width 147 height 326
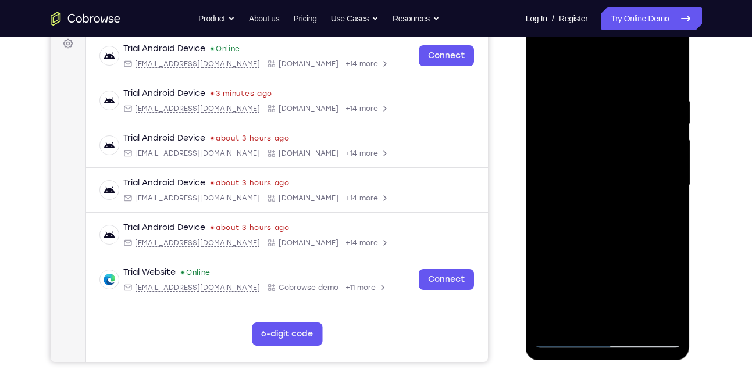
click at [653, 153] on div at bounding box center [608, 186] width 147 height 326
drag, startPoint x: 653, startPoint y: 153, endPoint x: 525, endPoint y: 151, distance: 128.0
click at [526, 151] on html "Online web based iOS Simulators and Android Emulators. Run iPhone, iPad, Mobile…" at bounding box center [609, 188] width 166 height 349
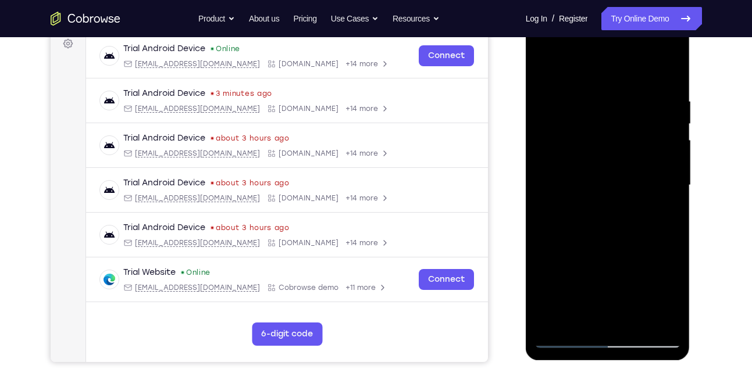
drag, startPoint x: 652, startPoint y: 147, endPoint x: 563, endPoint y: 170, distance: 92.0
click at [563, 170] on div at bounding box center [608, 186] width 147 height 326
drag, startPoint x: 655, startPoint y: 148, endPoint x: 576, endPoint y: 155, distance: 79.4
click at [576, 155] on div at bounding box center [608, 186] width 147 height 326
drag, startPoint x: 654, startPoint y: 147, endPoint x: 559, endPoint y: 145, distance: 95.4
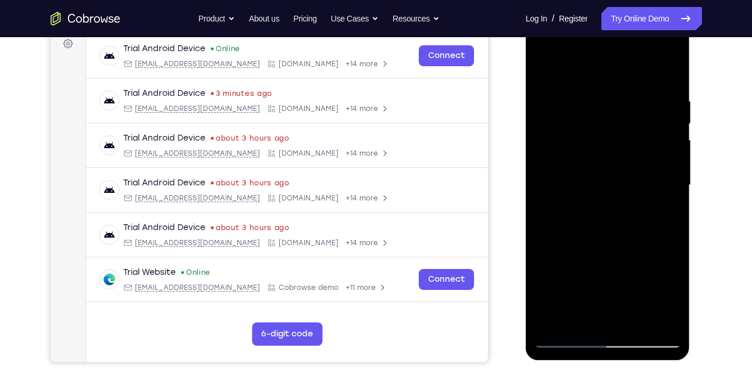
click at [559, 145] on div at bounding box center [608, 186] width 147 height 326
drag, startPoint x: 635, startPoint y: 149, endPoint x: 594, endPoint y: 154, distance: 41.0
click at [594, 154] on div at bounding box center [608, 186] width 147 height 326
drag, startPoint x: 640, startPoint y: 146, endPoint x: 606, endPoint y: 153, distance: 34.4
click at [606, 153] on div at bounding box center [608, 186] width 147 height 326
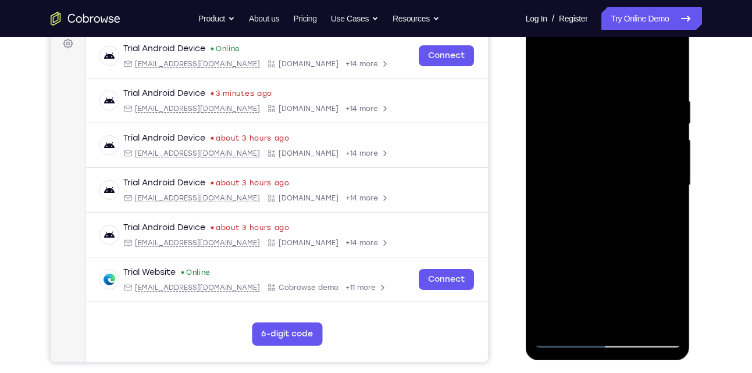
drag, startPoint x: 643, startPoint y: 139, endPoint x: 598, endPoint y: 139, distance: 45.4
click at [598, 139] on div at bounding box center [608, 186] width 147 height 326
click at [674, 124] on div at bounding box center [608, 186] width 147 height 326
click at [673, 131] on div at bounding box center [608, 186] width 147 height 326
click at [669, 116] on div at bounding box center [608, 186] width 147 height 326
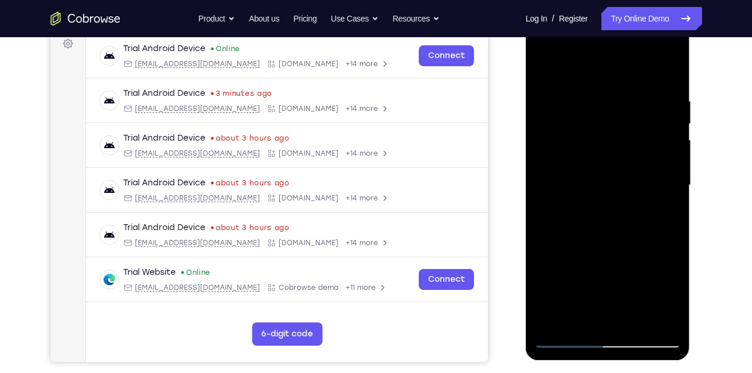
click at [669, 116] on div at bounding box center [608, 186] width 147 height 326
drag, startPoint x: 654, startPoint y: 130, endPoint x: 600, endPoint y: 134, distance: 53.7
click at [600, 134] on div at bounding box center [608, 186] width 147 height 326
drag, startPoint x: 653, startPoint y: 131, endPoint x: 605, endPoint y: 143, distance: 48.5
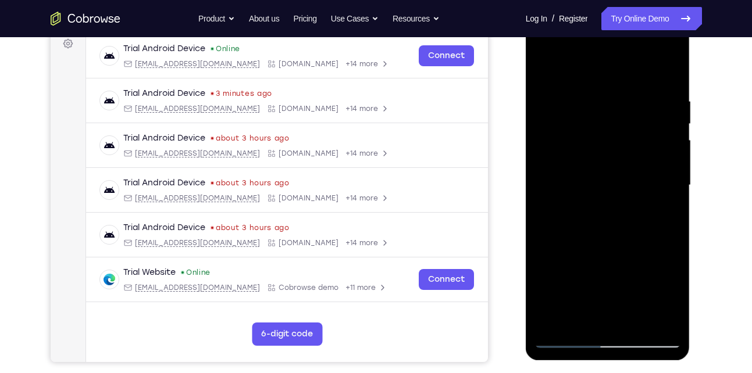
click at [605, 143] on div at bounding box center [608, 186] width 147 height 326
drag, startPoint x: 647, startPoint y: 146, endPoint x: 575, endPoint y: 170, distance: 75.4
click at [575, 170] on div at bounding box center [608, 186] width 147 height 326
drag, startPoint x: 633, startPoint y: 151, endPoint x: 603, endPoint y: 158, distance: 30.5
click at [603, 158] on div at bounding box center [608, 186] width 147 height 326
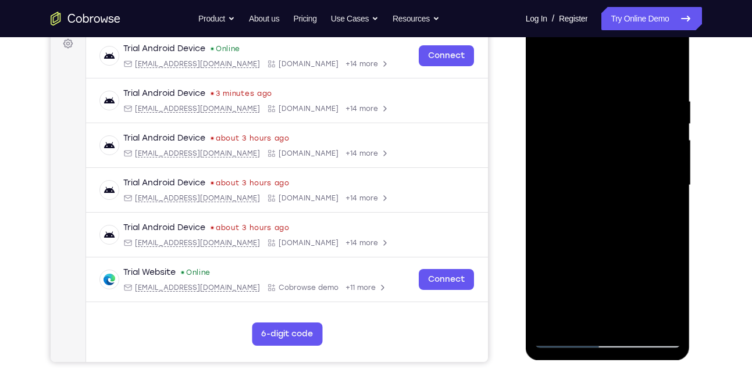
drag, startPoint x: 647, startPoint y: 130, endPoint x: 589, endPoint y: 136, distance: 58.4
click at [589, 136] on div at bounding box center [608, 186] width 147 height 326
drag, startPoint x: 642, startPoint y: 133, endPoint x: 594, endPoint y: 135, distance: 47.7
click at [594, 135] on div at bounding box center [608, 186] width 147 height 326
drag, startPoint x: 662, startPoint y: 144, endPoint x: 621, endPoint y: 147, distance: 40.8
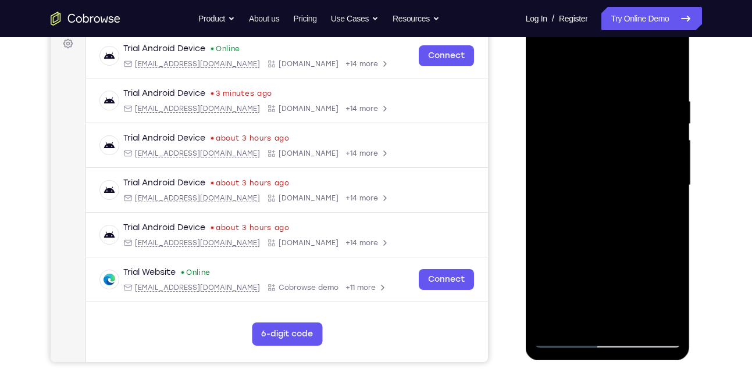
click at [621, 147] on div at bounding box center [608, 186] width 147 height 326
click at [666, 79] on div at bounding box center [608, 186] width 147 height 326
click at [634, 323] on div at bounding box center [608, 186] width 147 height 326
drag, startPoint x: 601, startPoint y: 118, endPoint x: 576, endPoint y: 249, distance: 133.2
click at [576, 249] on div at bounding box center [608, 186] width 147 height 326
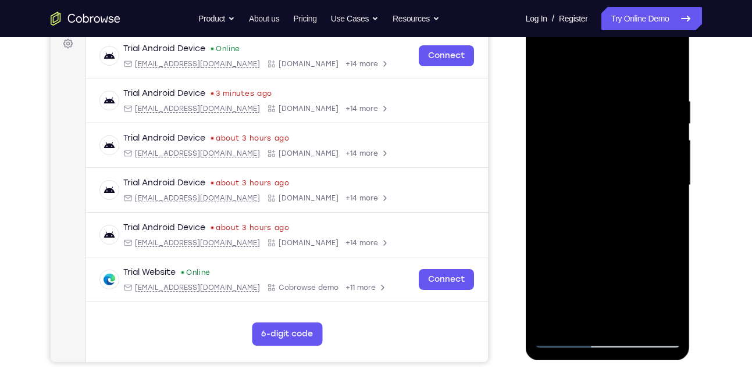
click at [546, 67] on div at bounding box center [608, 186] width 147 height 326
drag, startPoint x: 642, startPoint y: 172, endPoint x: 626, endPoint y: 205, distance: 37.2
click at [626, 205] on div at bounding box center [608, 186] width 147 height 326
drag, startPoint x: 650, startPoint y: 102, endPoint x: 557, endPoint y: 111, distance: 93.5
click at [557, 111] on div at bounding box center [608, 186] width 147 height 326
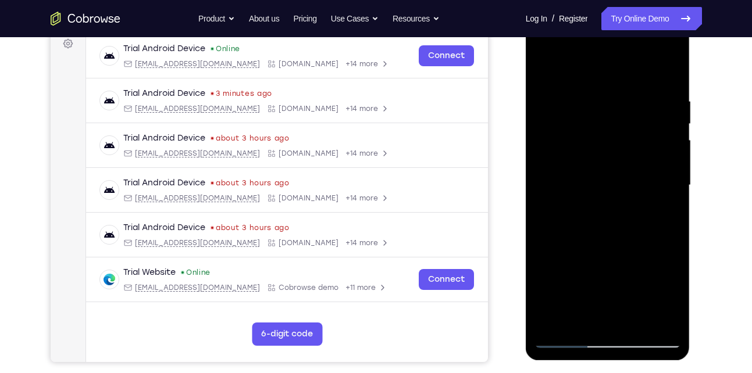
drag, startPoint x: 651, startPoint y: 98, endPoint x: 600, endPoint y: 112, distance: 52.6
click at [600, 112] on div at bounding box center [608, 186] width 147 height 326
click at [675, 69] on div at bounding box center [608, 186] width 147 height 326
click at [578, 156] on div at bounding box center [608, 186] width 147 height 326
click at [559, 319] on div at bounding box center [608, 186] width 147 height 326
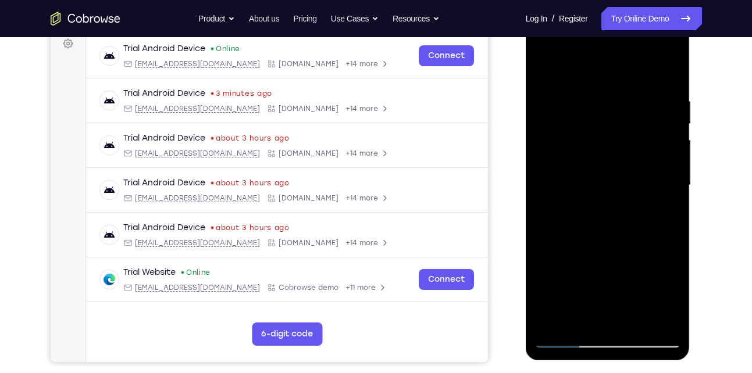
drag, startPoint x: 654, startPoint y: 137, endPoint x: 635, endPoint y: 240, distance: 104.8
click at [635, 240] on div at bounding box center [608, 186] width 147 height 326
drag, startPoint x: 600, startPoint y: 214, endPoint x: 597, endPoint y: 179, distance: 35.0
click at [597, 179] on div at bounding box center [608, 186] width 147 height 326
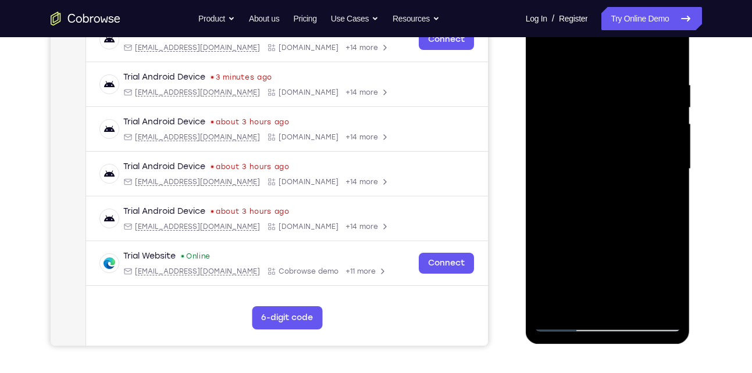
scroll to position [197, 0]
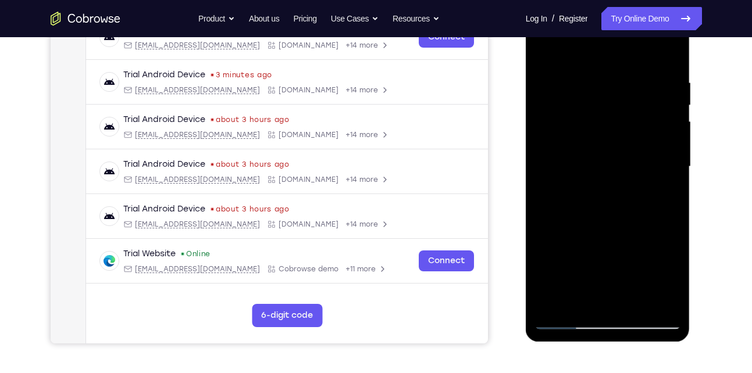
click at [686, 188] on div at bounding box center [608, 168] width 165 height 347
click at [672, 190] on div at bounding box center [608, 167] width 147 height 326
drag, startPoint x: 624, startPoint y: 227, endPoint x: 625, endPoint y: 177, distance: 50.6
click at [625, 177] on div at bounding box center [608, 167] width 147 height 326
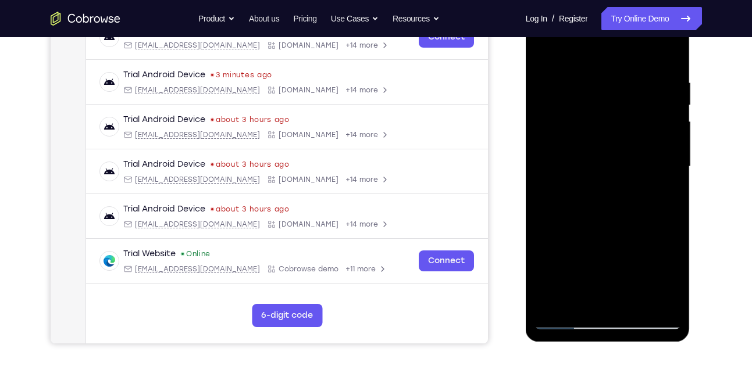
click at [668, 140] on div at bounding box center [608, 167] width 147 height 326
click at [614, 161] on div at bounding box center [608, 167] width 147 height 326
drag, startPoint x: 607, startPoint y: 243, endPoint x: 607, endPoint y: 155, distance: 88.4
click at [607, 155] on div at bounding box center [608, 167] width 147 height 326
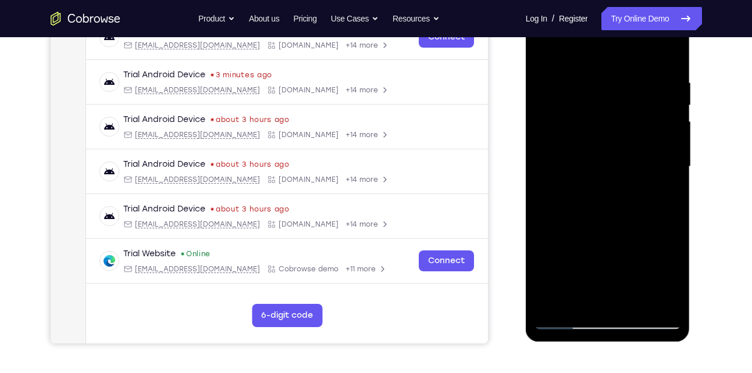
drag, startPoint x: 609, startPoint y: 246, endPoint x: 616, endPoint y: 168, distance: 78.8
click at [616, 168] on div at bounding box center [608, 167] width 147 height 326
drag, startPoint x: 600, startPoint y: 243, endPoint x: 607, endPoint y: 159, distance: 84.6
click at [607, 159] on div at bounding box center [608, 167] width 147 height 326
drag, startPoint x: 607, startPoint y: 159, endPoint x: 591, endPoint y: 270, distance: 112.8
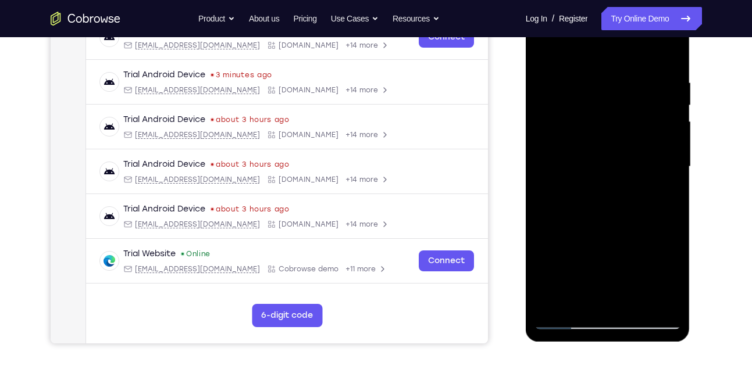
click at [591, 270] on div at bounding box center [608, 167] width 147 height 326
drag, startPoint x: 610, startPoint y: 137, endPoint x: 596, endPoint y: 231, distance: 95.2
click at [596, 231] on div at bounding box center [608, 167] width 147 height 326
drag, startPoint x: 635, startPoint y: 129, endPoint x: 630, endPoint y: 152, distance: 23.2
click at [630, 152] on div at bounding box center [608, 167] width 147 height 326
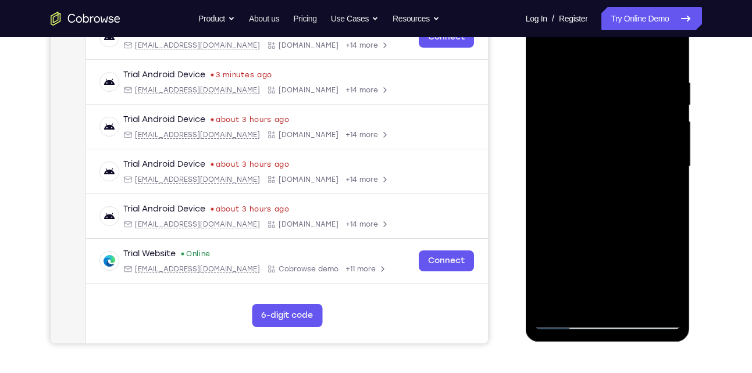
click at [669, 111] on div at bounding box center [608, 167] width 147 height 326
drag, startPoint x: 651, startPoint y: 129, endPoint x: 632, endPoint y: 215, distance: 88.9
click at [632, 215] on div at bounding box center [608, 167] width 147 height 326
click at [636, 299] on div at bounding box center [608, 167] width 147 height 326
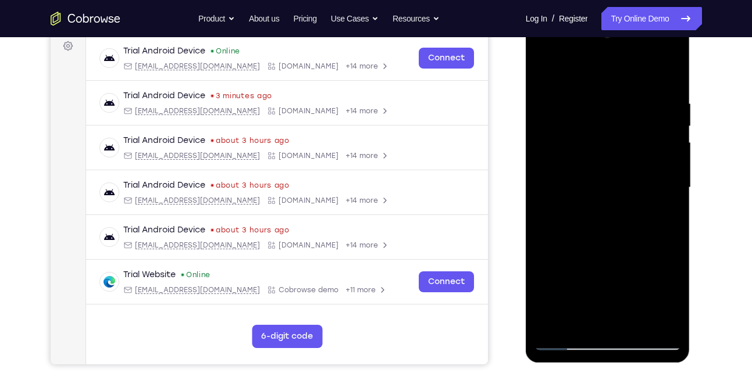
scroll to position [174, 0]
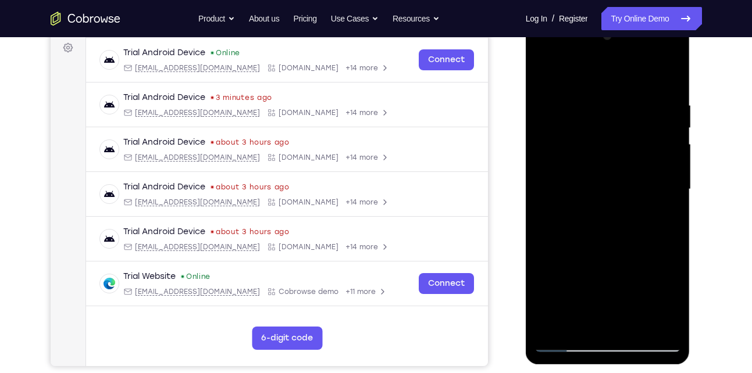
click at [548, 73] on div at bounding box center [608, 190] width 147 height 326
drag, startPoint x: 620, startPoint y: 99, endPoint x: 604, endPoint y: 215, distance: 116.9
click at [604, 215] on div at bounding box center [608, 190] width 147 height 326
drag, startPoint x: 592, startPoint y: 133, endPoint x: 589, endPoint y: 240, distance: 107.1
click at [589, 240] on div at bounding box center [608, 190] width 147 height 326
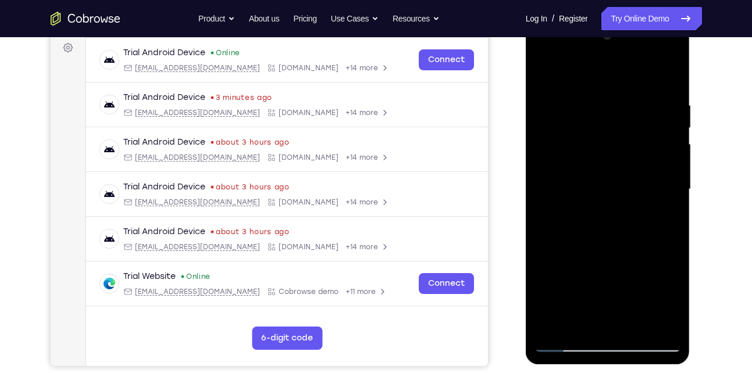
click at [592, 101] on div at bounding box center [608, 190] width 147 height 326
click at [672, 101] on div at bounding box center [608, 190] width 147 height 326
drag, startPoint x: 672, startPoint y: 100, endPoint x: 572, endPoint y: 131, distance: 104.9
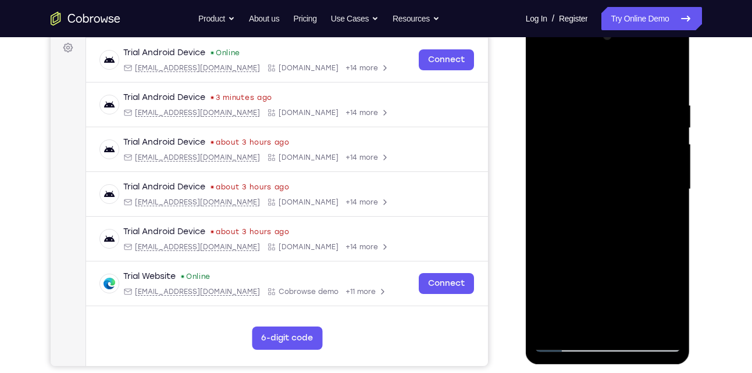
click at [572, 131] on div at bounding box center [608, 190] width 147 height 326
drag, startPoint x: 639, startPoint y: 133, endPoint x: 589, endPoint y: 136, distance: 50.1
click at [589, 136] on div at bounding box center [608, 190] width 147 height 326
drag, startPoint x: 632, startPoint y: 130, endPoint x: 545, endPoint y: 140, distance: 87.7
click at [545, 140] on div at bounding box center [608, 190] width 147 height 326
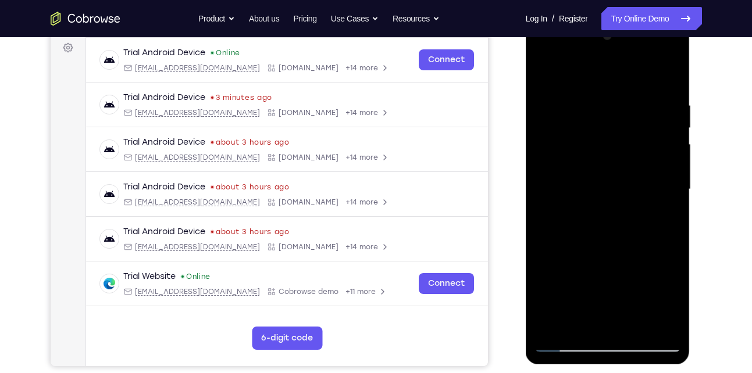
drag, startPoint x: 636, startPoint y: 133, endPoint x: 583, endPoint y: 137, distance: 53.7
click at [583, 137] on div at bounding box center [608, 190] width 147 height 326
drag, startPoint x: 638, startPoint y: 143, endPoint x: 582, endPoint y: 151, distance: 56.4
click at [582, 151] on div at bounding box center [608, 190] width 147 height 326
drag, startPoint x: 668, startPoint y: 116, endPoint x: 620, endPoint y: 133, distance: 50.6
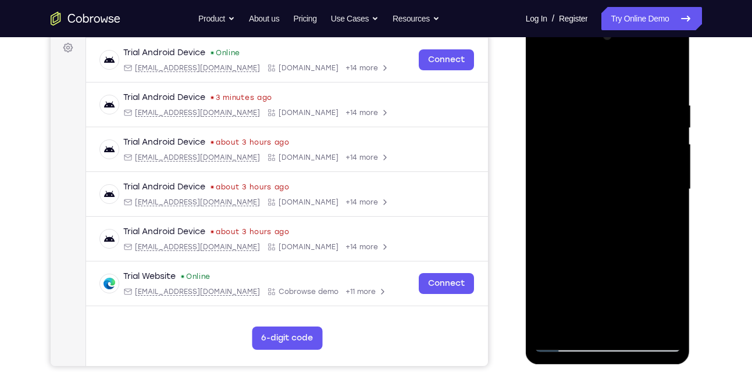
click at [620, 133] on div at bounding box center [608, 190] width 147 height 326
drag, startPoint x: 659, startPoint y: 117, endPoint x: 586, endPoint y: 119, distance: 72.7
click at [586, 119] on div at bounding box center [608, 190] width 147 height 326
click at [669, 80] on div at bounding box center [608, 190] width 147 height 326
click at [659, 327] on div at bounding box center [608, 190] width 147 height 326
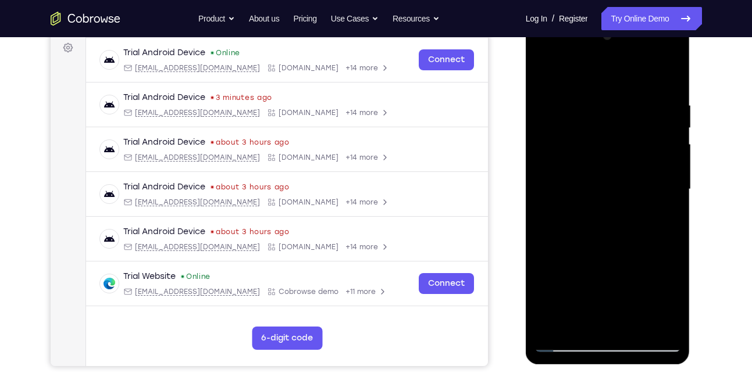
click at [646, 112] on div at bounding box center [608, 190] width 147 height 326
click at [570, 169] on div at bounding box center [608, 190] width 147 height 326
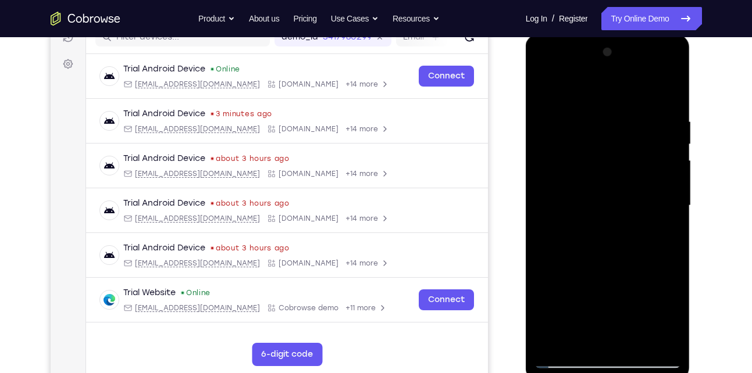
scroll to position [158, 0]
click at [664, 163] on div at bounding box center [608, 207] width 147 height 326
drag, startPoint x: 664, startPoint y: 168, endPoint x: 587, endPoint y: 181, distance: 77.9
click at [587, 181] on div at bounding box center [608, 207] width 147 height 326
click at [676, 58] on div at bounding box center [608, 207] width 147 height 326
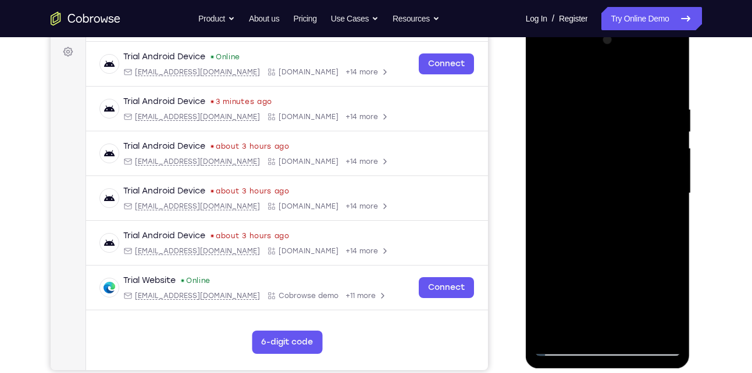
scroll to position [171, 0]
click at [635, 328] on div at bounding box center [608, 193] width 147 height 326
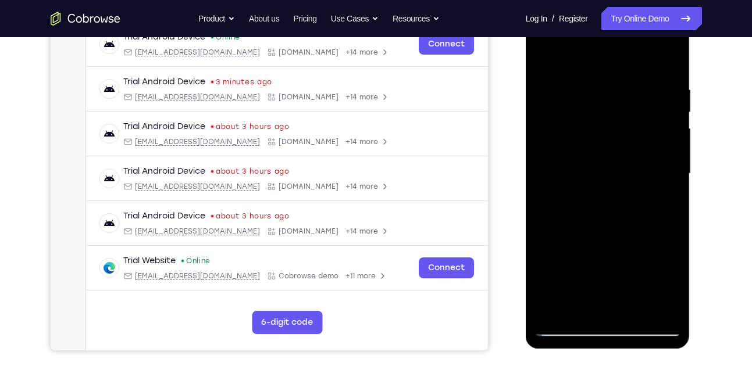
click at [549, 55] on div at bounding box center [608, 174] width 147 height 326
click at [585, 316] on div at bounding box center [608, 174] width 147 height 326
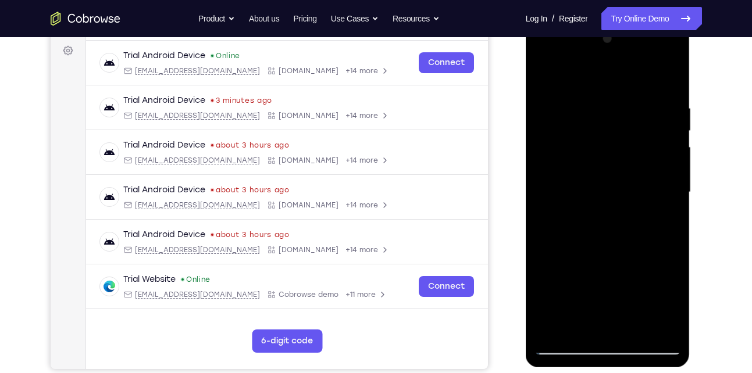
click at [592, 74] on div at bounding box center [608, 193] width 147 height 326
click at [599, 99] on div at bounding box center [608, 193] width 147 height 326
click at [639, 119] on div at bounding box center [608, 193] width 147 height 326
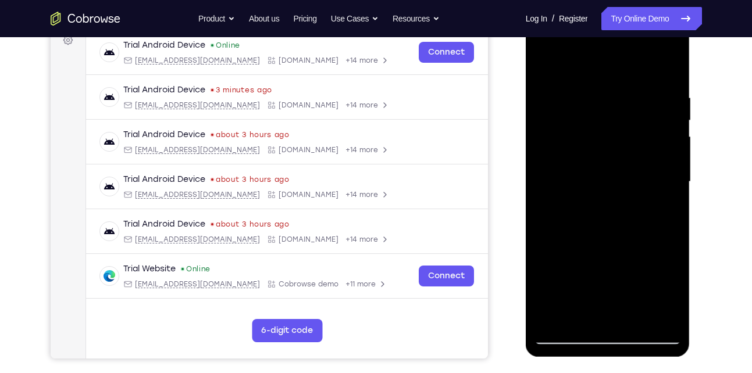
scroll to position [183, 0]
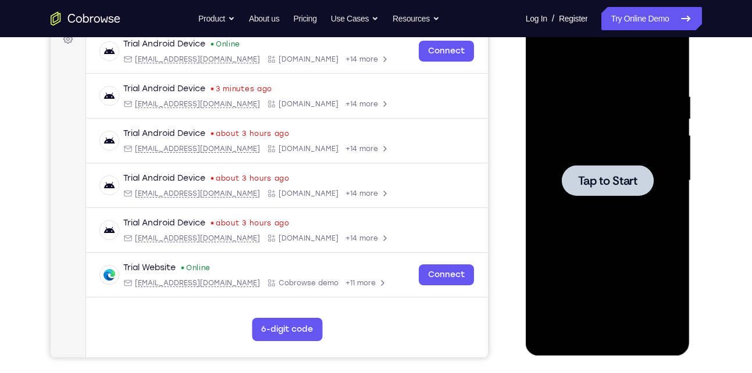
click at [535, 199] on div at bounding box center [608, 181] width 147 height 326
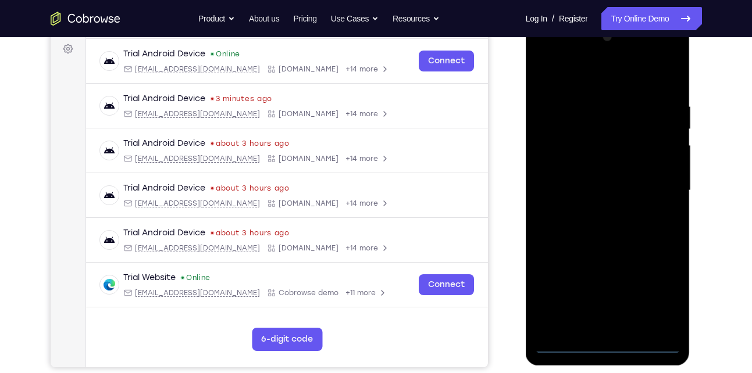
scroll to position [174, 0]
click at [611, 343] on div at bounding box center [608, 190] width 147 height 326
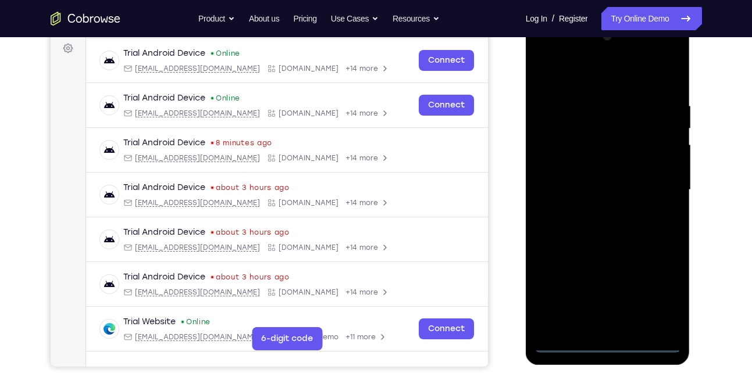
click at [664, 291] on div at bounding box center [608, 190] width 147 height 326
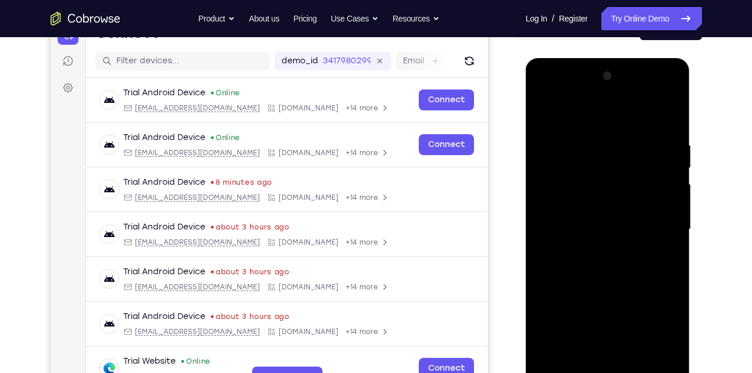
click at [550, 95] on div at bounding box center [608, 230] width 147 height 326
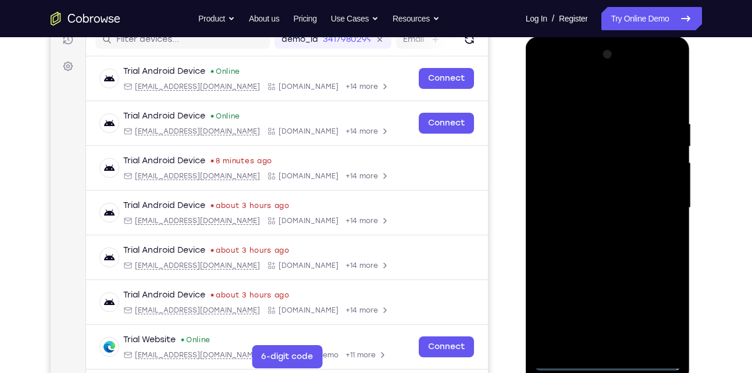
scroll to position [156, 0]
click at [664, 205] on div at bounding box center [608, 208] width 147 height 326
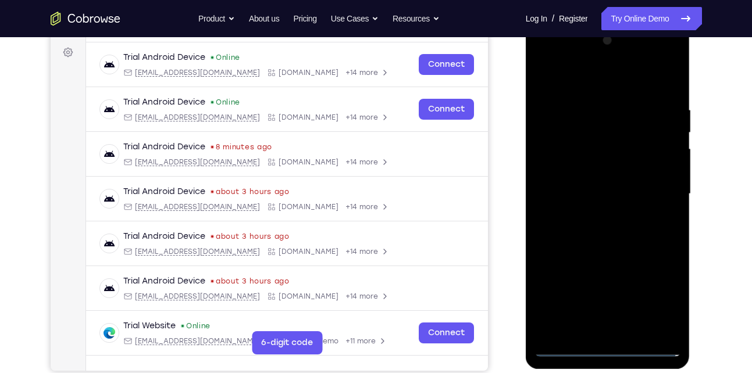
scroll to position [170, 0]
click at [596, 215] on div at bounding box center [608, 194] width 147 height 326
click at [578, 187] on div at bounding box center [608, 194] width 147 height 326
click at [581, 168] on div at bounding box center [608, 194] width 147 height 326
click at [579, 193] on div at bounding box center [608, 194] width 147 height 326
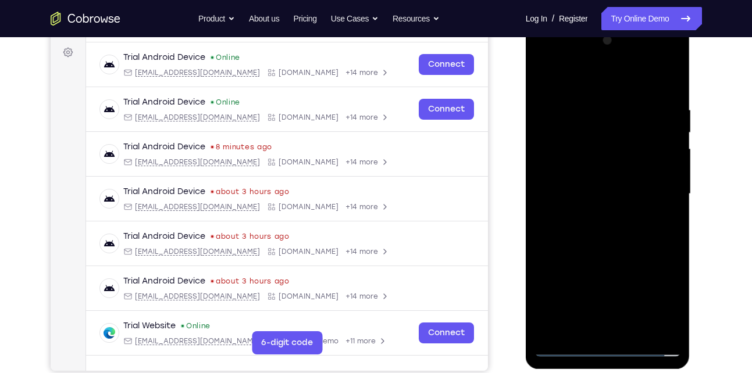
click at [579, 230] on div at bounding box center [608, 194] width 147 height 326
click at [600, 113] on div at bounding box center [608, 194] width 147 height 326
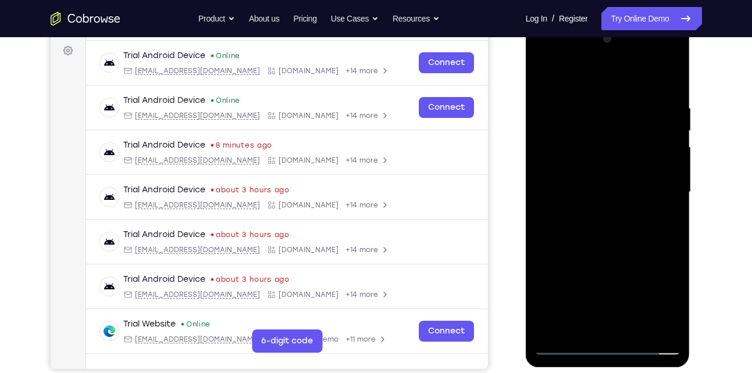
scroll to position [190, 0]
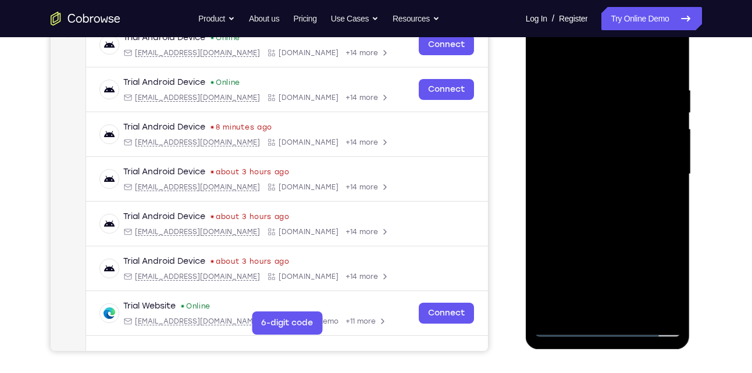
click at [631, 225] on div at bounding box center [608, 175] width 147 height 326
drag, startPoint x: 616, startPoint y: 254, endPoint x: 621, endPoint y: 208, distance: 46.8
click at [621, 208] on div at bounding box center [608, 175] width 147 height 326
click at [638, 312] on div at bounding box center [608, 175] width 147 height 326
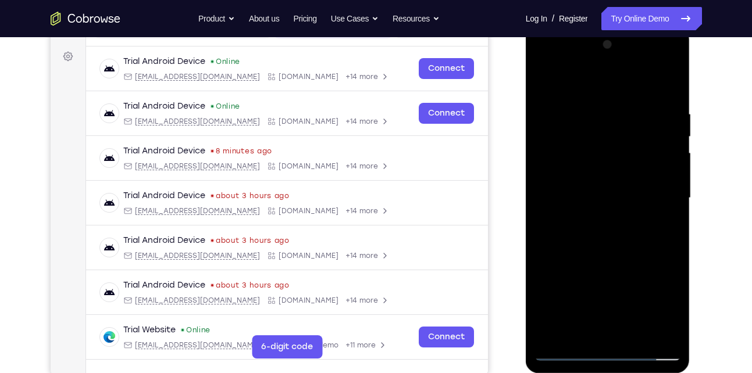
scroll to position [165, 0]
click at [612, 262] on div at bounding box center [608, 199] width 147 height 326
click at [545, 78] on div at bounding box center [608, 199] width 147 height 326
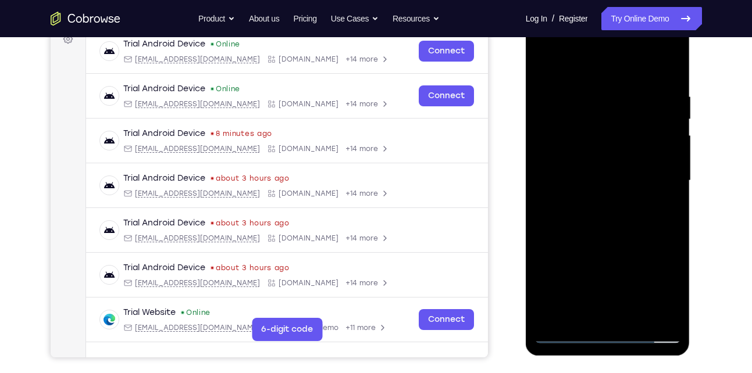
scroll to position [184, 0]
click at [597, 80] on div at bounding box center [608, 180] width 147 height 326
click at [672, 69] on div at bounding box center [608, 180] width 147 height 326
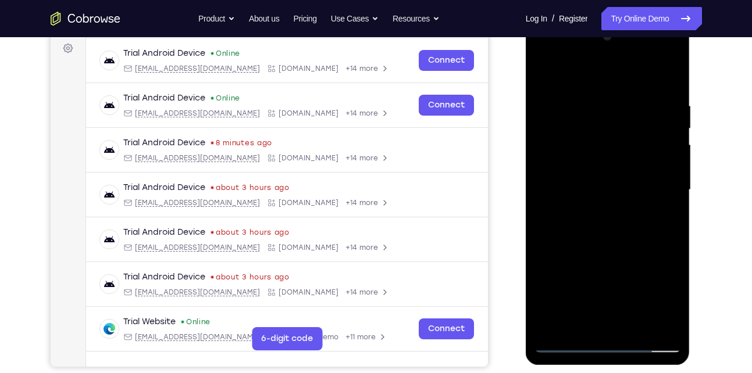
scroll to position [173, 0]
click at [577, 333] on div at bounding box center [608, 191] width 147 height 326
click at [553, 329] on div at bounding box center [608, 191] width 147 height 326
click at [581, 326] on div at bounding box center [608, 191] width 147 height 326
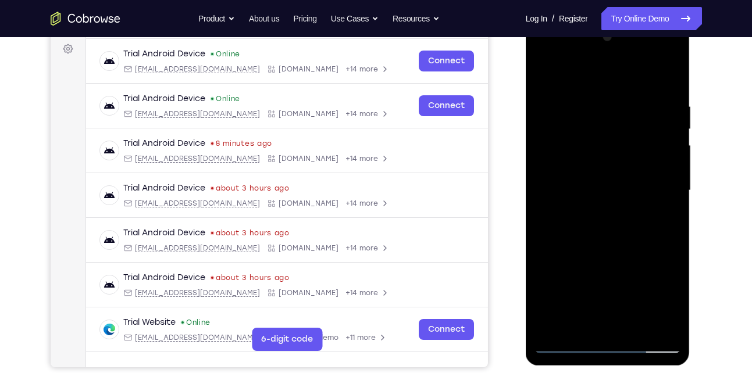
click at [598, 71] on div at bounding box center [608, 191] width 147 height 326
click at [573, 106] on div at bounding box center [608, 191] width 147 height 326
click at [636, 114] on div at bounding box center [608, 191] width 147 height 326
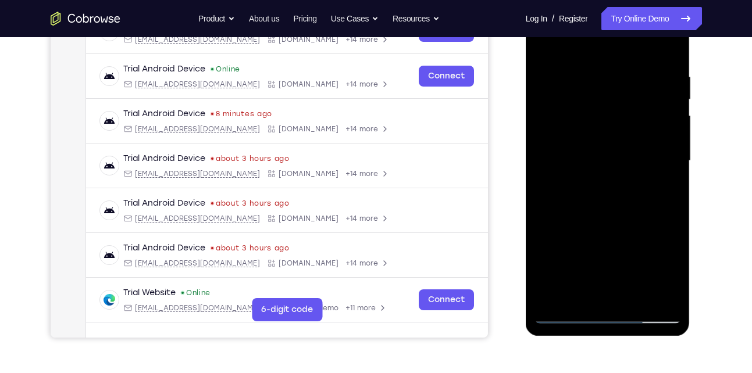
scroll to position [204, 0]
click at [661, 192] on div at bounding box center [608, 161] width 147 height 326
click at [541, 47] on div at bounding box center [608, 161] width 147 height 326
click at [547, 47] on div at bounding box center [608, 161] width 147 height 326
click at [580, 297] on div at bounding box center [608, 161] width 147 height 326
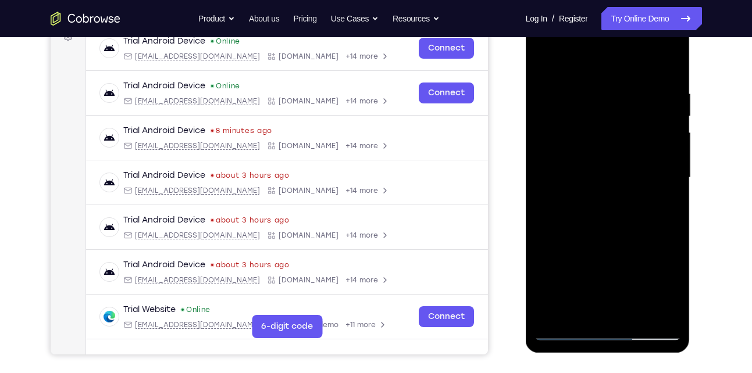
scroll to position [186, 0]
click at [589, 59] on div at bounding box center [608, 179] width 147 height 326
click at [576, 115] on div at bounding box center [608, 179] width 147 height 326
click at [557, 91] on div at bounding box center [608, 179] width 147 height 326
click at [666, 69] on div at bounding box center [608, 179] width 147 height 326
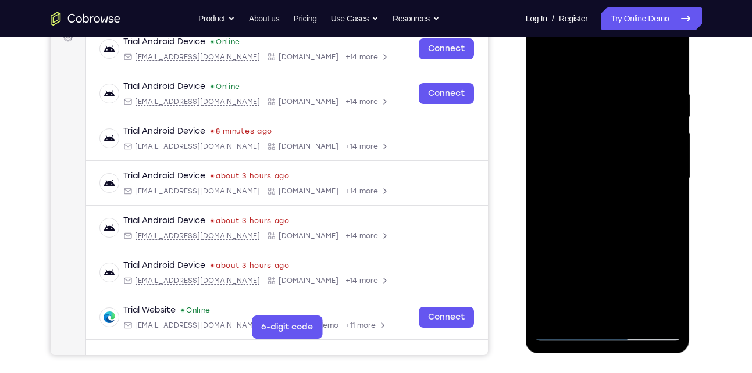
click at [552, 318] on div at bounding box center [608, 179] width 147 height 326
drag, startPoint x: 598, startPoint y: 124, endPoint x: 583, endPoint y: 229, distance: 105.3
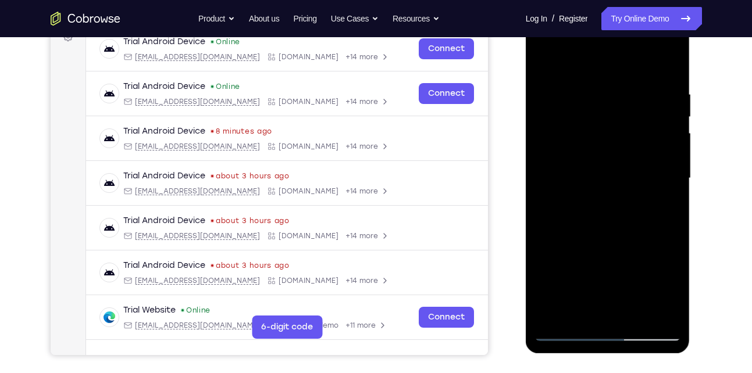
click at [583, 229] on div at bounding box center [608, 179] width 147 height 326
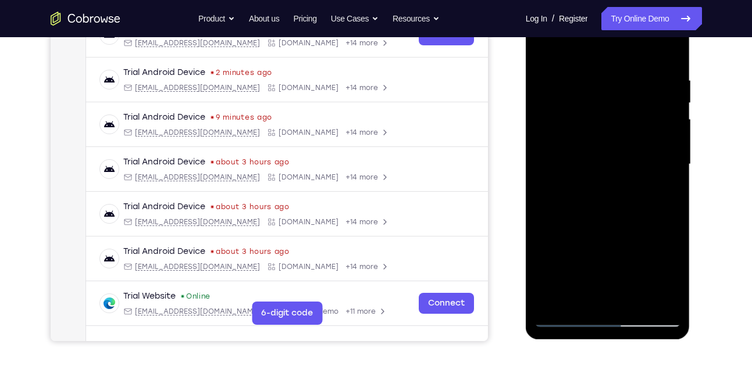
scroll to position [201, 0]
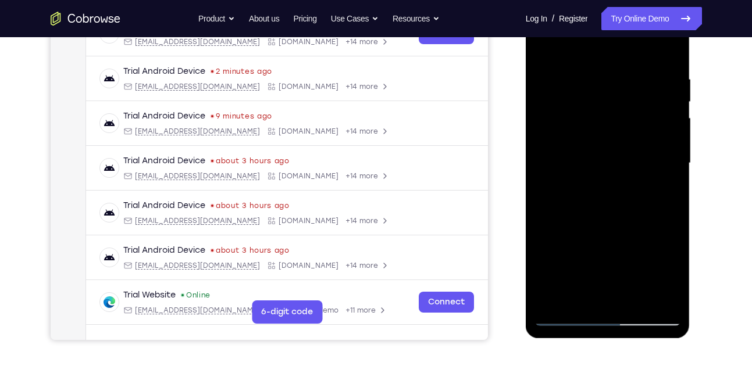
click at [668, 202] on div at bounding box center [608, 164] width 147 height 326
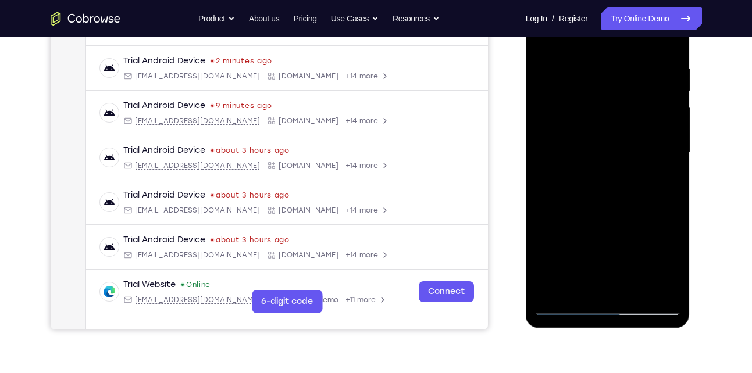
scroll to position [213, 0]
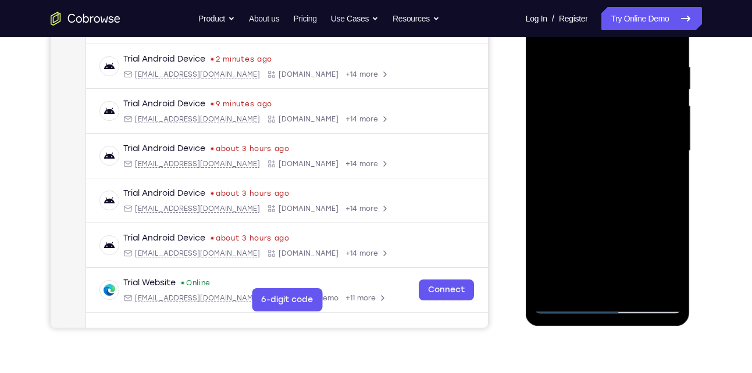
click at [673, 273] on div at bounding box center [608, 151] width 147 height 326
drag, startPoint x: 621, startPoint y: 219, endPoint x: 616, endPoint y: 124, distance: 94.9
click at [616, 124] on div at bounding box center [608, 151] width 147 height 326
drag, startPoint x: 602, startPoint y: 201, endPoint x: 611, endPoint y: 119, distance: 83.0
click at [611, 119] on div at bounding box center [608, 151] width 147 height 326
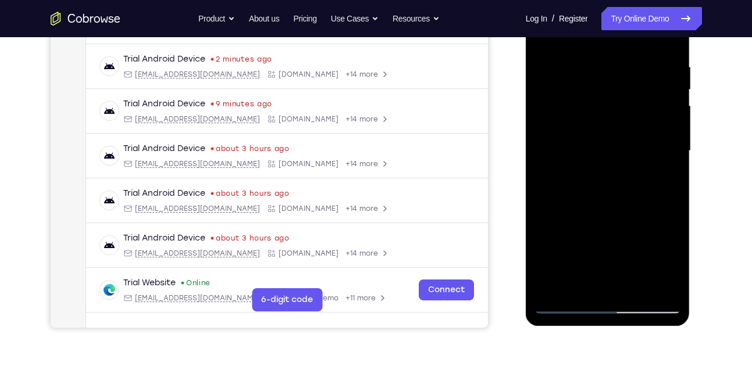
drag, startPoint x: 599, startPoint y: 218, endPoint x: 607, endPoint y: 116, distance: 101.5
click at [607, 116] on div at bounding box center [608, 151] width 147 height 326
drag, startPoint x: 604, startPoint y: 159, endPoint x: 587, endPoint y: 244, distance: 86.1
click at [587, 244] on div at bounding box center [608, 151] width 147 height 326
drag, startPoint x: 614, startPoint y: 169, endPoint x: 612, endPoint y: 210, distance: 41.3
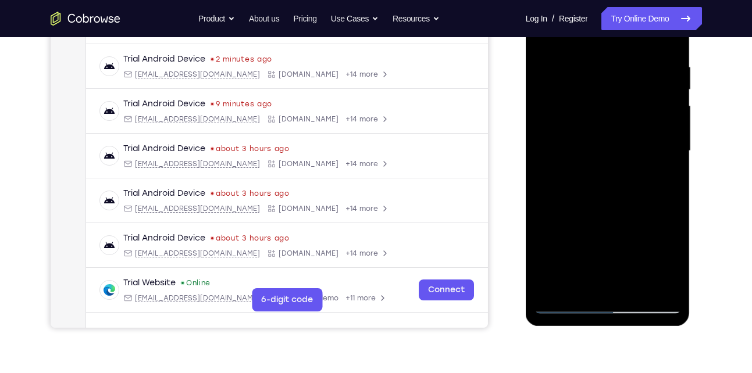
click at [612, 210] on div at bounding box center [608, 151] width 147 height 326
drag, startPoint x: 655, startPoint y: 172, endPoint x: 655, endPoint y: 148, distance: 23.8
click at [655, 148] on div at bounding box center [608, 151] width 147 height 326
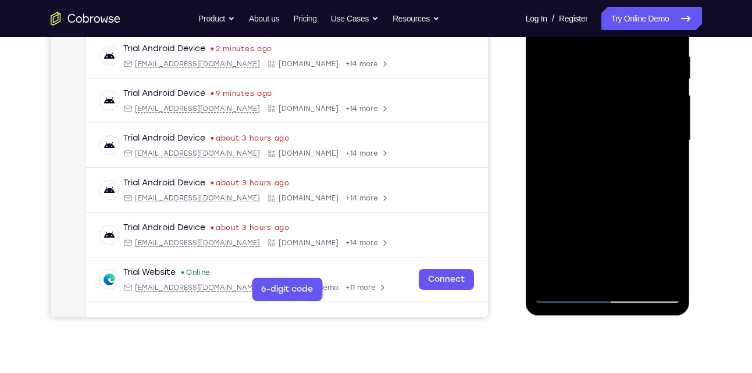
scroll to position [225, 0]
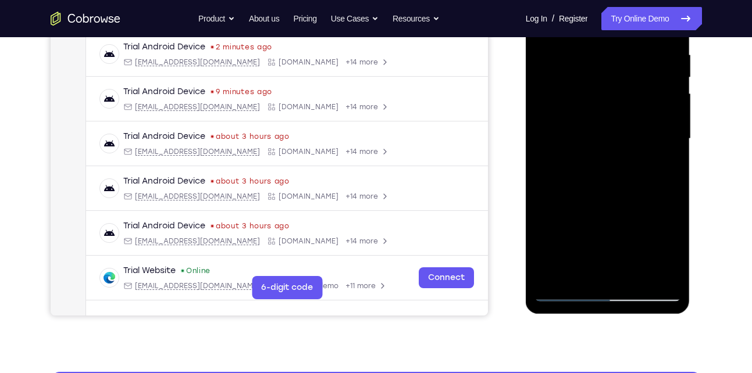
drag, startPoint x: 630, startPoint y: 191, endPoint x: 623, endPoint y: 136, distance: 55.7
click at [623, 136] on div at bounding box center [608, 139] width 147 height 326
click at [580, 277] on div at bounding box center [608, 139] width 147 height 326
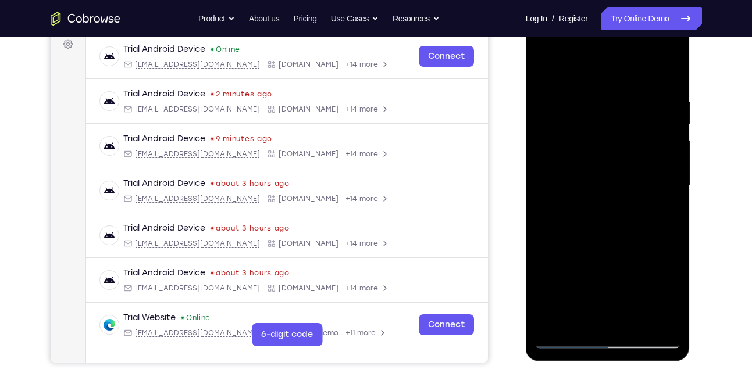
scroll to position [174, 0]
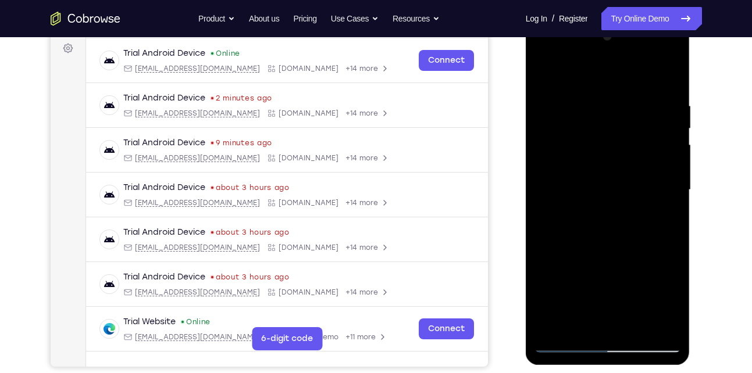
click at [558, 76] on div at bounding box center [608, 190] width 147 height 326
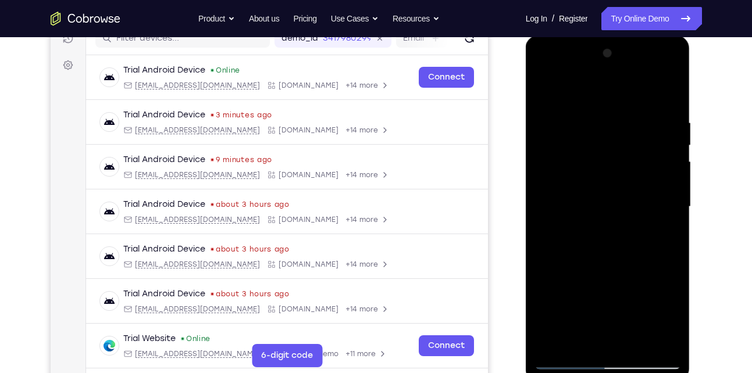
scroll to position [155, 0]
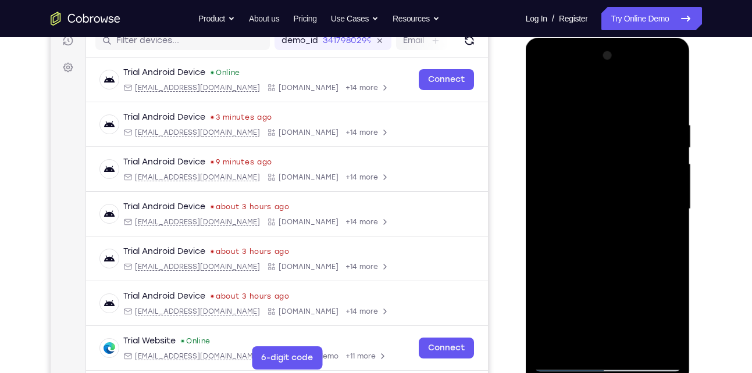
drag, startPoint x: 586, startPoint y: 115, endPoint x: 569, endPoint y: 200, distance: 87.0
click at [569, 200] on div at bounding box center [608, 210] width 147 height 326
click at [599, 117] on div at bounding box center [608, 210] width 147 height 326
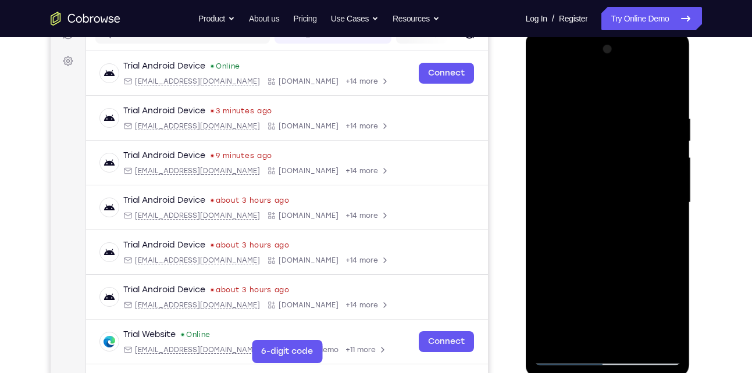
scroll to position [162, 0]
drag, startPoint x: 588, startPoint y: 301, endPoint x: 587, endPoint y: 194, distance: 106.4
click at [587, 194] on div at bounding box center [608, 203] width 147 height 326
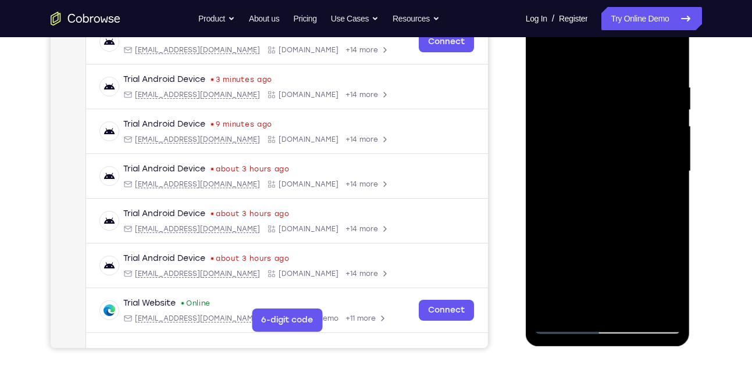
drag, startPoint x: 605, startPoint y: 247, endPoint x: 622, endPoint y: 126, distance: 122.1
click at [622, 126] on div at bounding box center [608, 172] width 147 height 326
click at [569, 168] on div at bounding box center [608, 172] width 147 height 326
drag, startPoint x: 586, startPoint y: 162, endPoint x: 582, endPoint y: 109, distance: 53.1
click at [582, 109] on div at bounding box center [608, 172] width 147 height 326
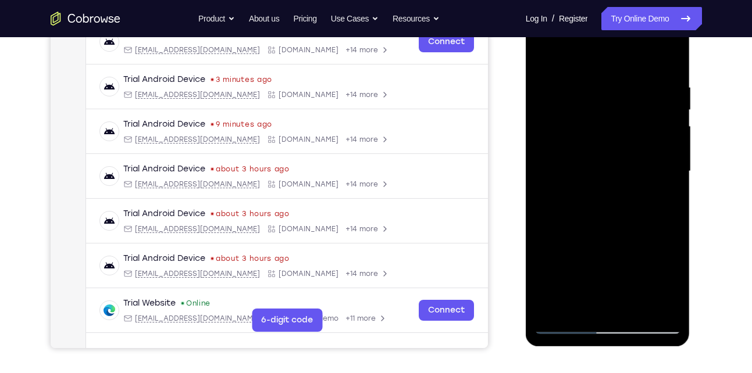
click at [675, 120] on div at bounding box center [608, 172] width 147 height 326
click at [541, 55] on div at bounding box center [608, 172] width 147 height 326
drag, startPoint x: 606, startPoint y: 108, endPoint x: 582, endPoint y: 213, distance: 107.9
click at [582, 213] on div at bounding box center [608, 172] width 147 height 326
click at [605, 146] on div at bounding box center [608, 172] width 147 height 326
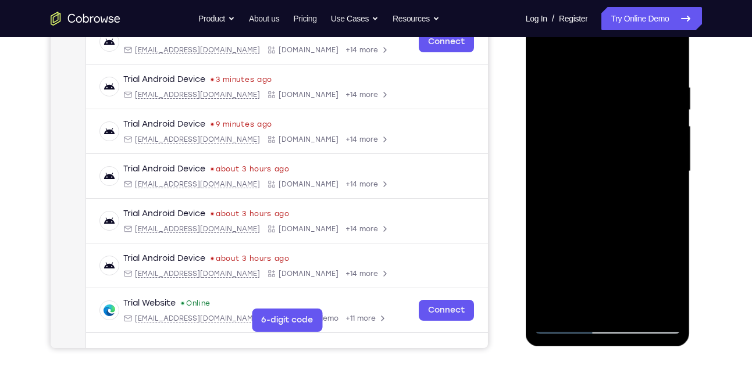
click at [608, 141] on div at bounding box center [608, 172] width 147 height 326
click at [582, 135] on div at bounding box center [608, 172] width 147 height 326
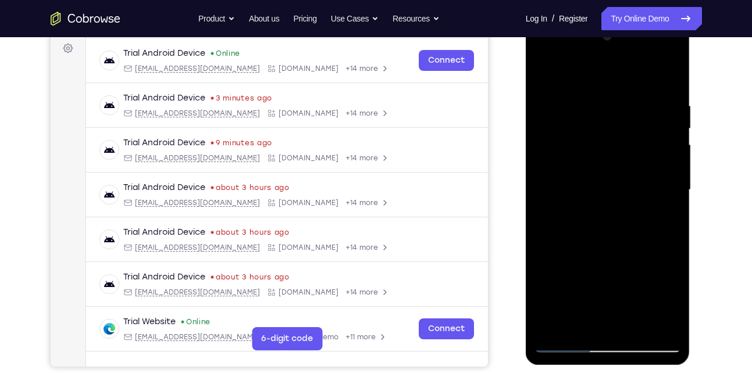
scroll to position [173, 0]
click at [671, 87] on div at bounding box center [608, 191] width 147 height 326
click at [552, 148] on div at bounding box center [608, 191] width 147 height 326
drag, startPoint x: 614, startPoint y: 237, endPoint x: 603, endPoint y: 86, distance: 151.7
click at [603, 86] on div at bounding box center [608, 191] width 147 height 326
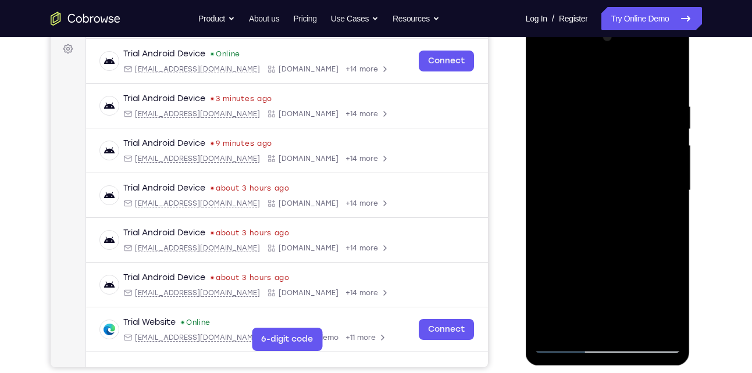
drag, startPoint x: 631, startPoint y: 266, endPoint x: 637, endPoint y: 163, distance: 103.1
click at [637, 163] on div at bounding box center [608, 191] width 147 height 326
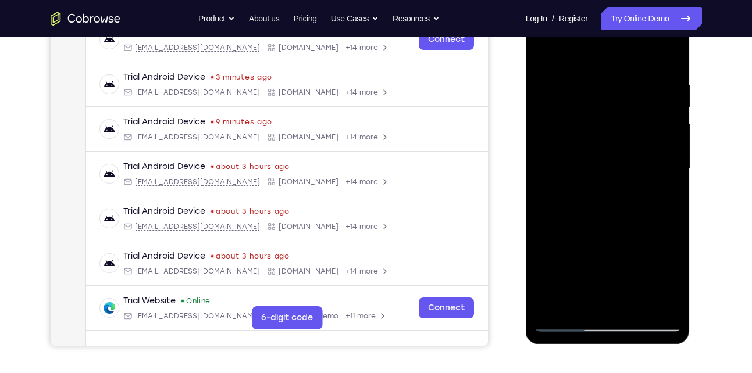
scroll to position [197, 0]
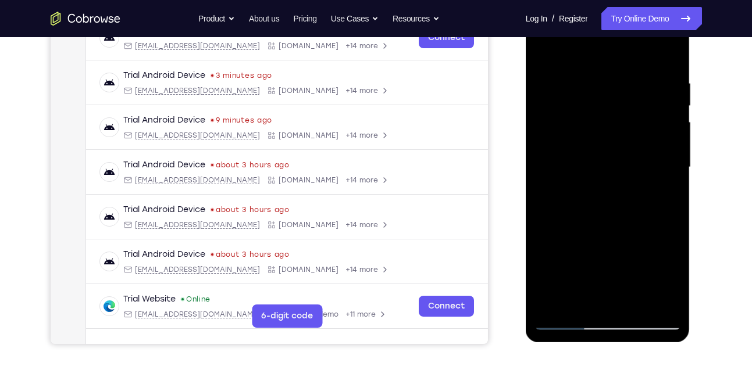
drag, startPoint x: 622, startPoint y: 245, endPoint x: 620, endPoint y: 148, distance: 97.1
click at [620, 148] on div at bounding box center [608, 168] width 147 height 326
drag, startPoint x: 614, startPoint y: 301, endPoint x: 623, endPoint y: 117, distance: 183.4
click at [623, 117] on div at bounding box center [608, 168] width 147 height 326
drag, startPoint x: 614, startPoint y: 264, endPoint x: 621, endPoint y: 154, distance: 110.7
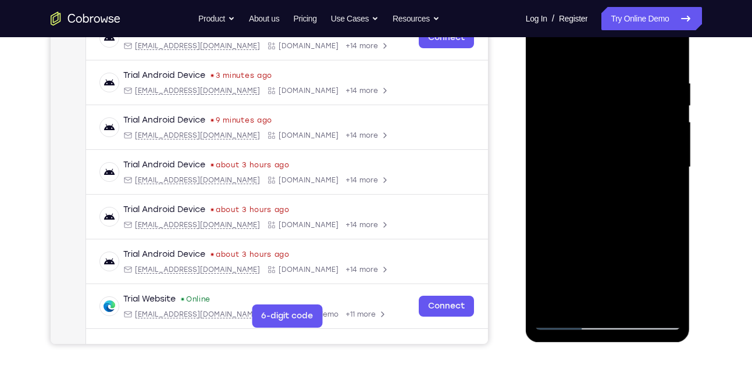
click at [621, 154] on div at bounding box center [608, 168] width 147 height 326
drag, startPoint x: 639, startPoint y: 258, endPoint x: 633, endPoint y: 133, distance: 125.2
click at [633, 133] on div at bounding box center [608, 168] width 147 height 326
drag, startPoint x: 610, startPoint y: 256, endPoint x: 618, endPoint y: 121, distance: 135.7
click at [618, 121] on div at bounding box center [608, 168] width 147 height 326
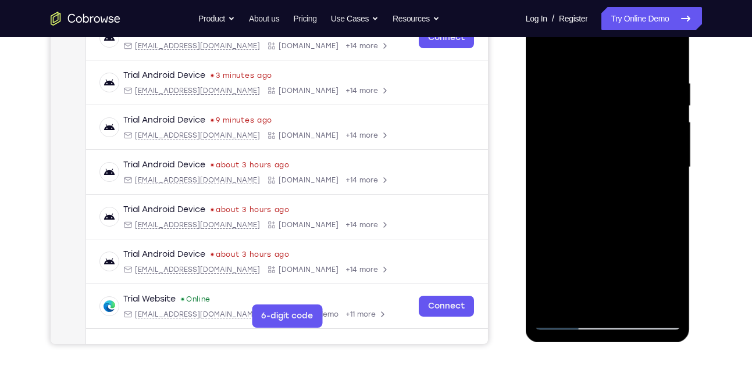
drag, startPoint x: 619, startPoint y: 267, endPoint x: 615, endPoint y: 97, distance: 170.5
click at [615, 97] on div at bounding box center [608, 168] width 147 height 326
drag, startPoint x: 619, startPoint y: 229, endPoint x: 614, endPoint y: 117, distance: 111.8
click at [614, 117] on div at bounding box center [608, 168] width 147 height 326
drag, startPoint x: 612, startPoint y: 241, endPoint x: 616, endPoint y: 136, distance: 105.4
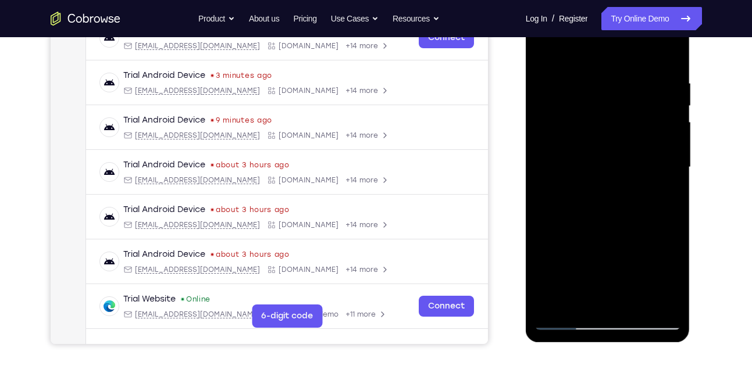
click at [616, 136] on div at bounding box center [608, 168] width 147 height 326
drag, startPoint x: 616, startPoint y: 258, endPoint x: 617, endPoint y: 212, distance: 45.4
click at [617, 212] on div at bounding box center [608, 168] width 147 height 326
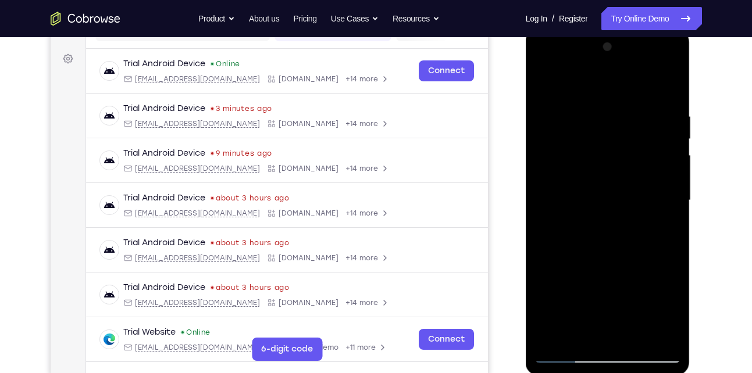
scroll to position [163, 0]
click at [591, 62] on div at bounding box center [608, 201] width 147 height 326
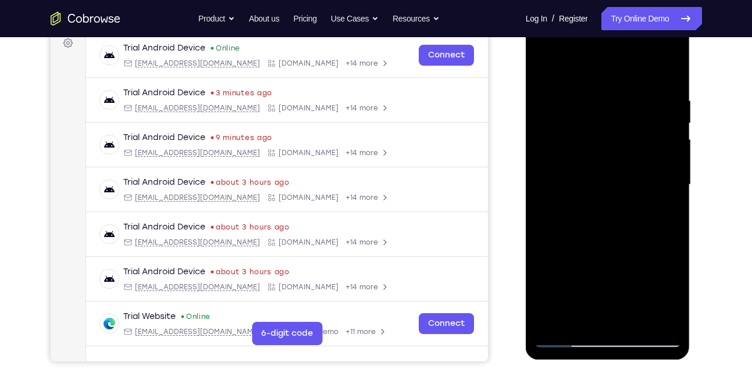
scroll to position [188, 0]
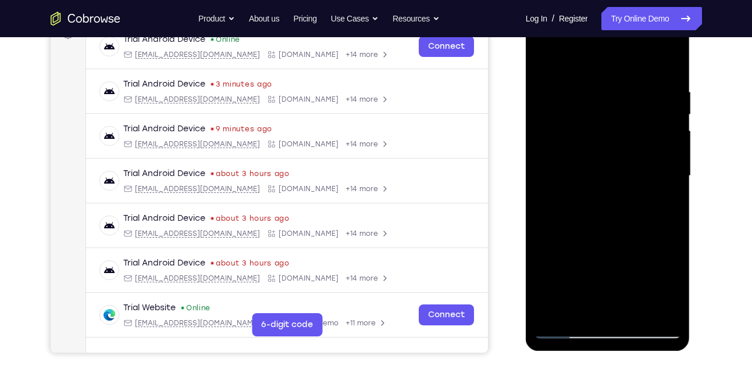
drag, startPoint x: 636, startPoint y: 92, endPoint x: 541, endPoint y: 91, distance: 94.2
click at [541, 91] on div at bounding box center [608, 176] width 147 height 326
drag, startPoint x: 656, startPoint y: 91, endPoint x: 607, endPoint y: 91, distance: 49.4
click at [607, 91] on div at bounding box center [608, 176] width 147 height 326
drag, startPoint x: 639, startPoint y: 90, endPoint x: 553, endPoint y: 87, distance: 86.1
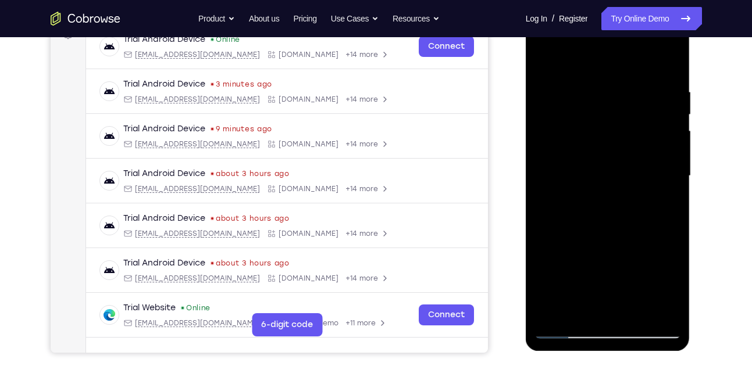
click at [553, 87] on div at bounding box center [608, 176] width 147 height 326
drag, startPoint x: 630, startPoint y: 87, endPoint x: 560, endPoint y: 83, distance: 71.0
click at [560, 83] on div at bounding box center [608, 176] width 147 height 326
drag, startPoint x: 645, startPoint y: 94, endPoint x: 585, endPoint y: 91, distance: 60.0
click at [585, 91] on div at bounding box center [608, 176] width 147 height 326
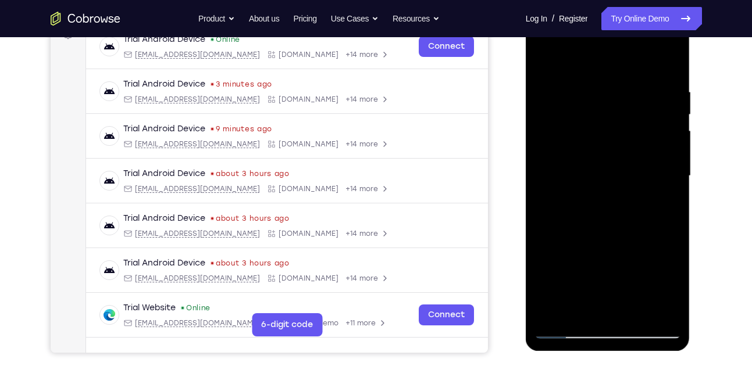
drag, startPoint x: 646, startPoint y: 98, endPoint x: 553, endPoint y: 101, distance: 92.5
click at [553, 101] on div at bounding box center [608, 176] width 147 height 326
drag, startPoint x: 619, startPoint y: 92, endPoint x: 492, endPoint y: 80, distance: 128.0
click at [526, 80] on html "Online web based iOS Simulators and Android Emulators. Run iPhone, iPad, Mobile…" at bounding box center [609, 179] width 166 height 349
drag, startPoint x: 628, startPoint y: 96, endPoint x: 536, endPoint y: 99, distance: 92.0
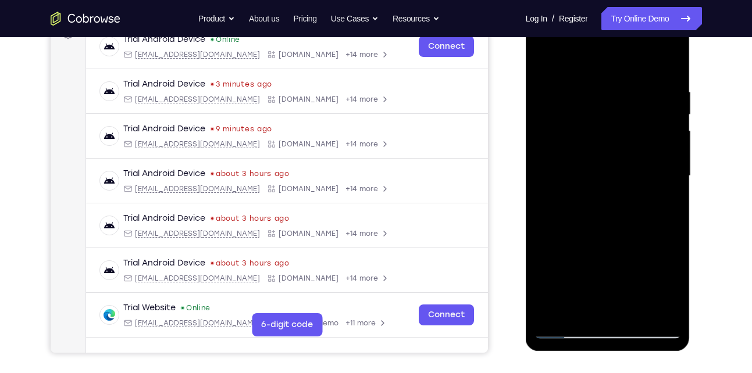
click at [536, 99] on div at bounding box center [608, 176] width 147 height 326
drag, startPoint x: 646, startPoint y: 98, endPoint x: 555, endPoint y: 101, distance: 90.8
click at [555, 101] on div at bounding box center [608, 176] width 147 height 326
drag, startPoint x: 622, startPoint y: 97, endPoint x: 563, endPoint y: 91, distance: 59.0
click at [563, 91] on div at bounding box center [608, 176] width 147 height 326
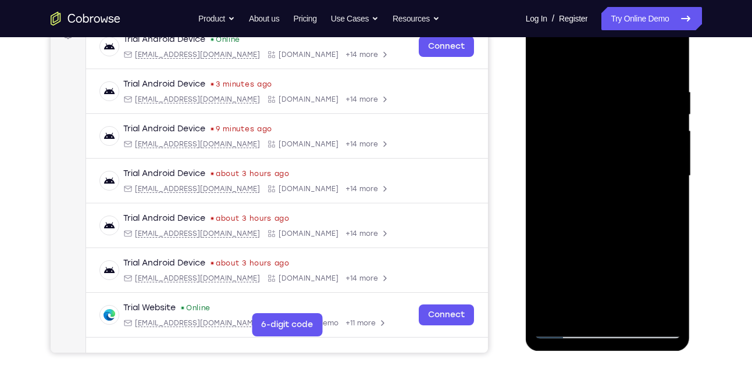
drag, startPoint x: 563, startPoint y: 91, endPoint x: 669, endPoint y: 102, distance: 106.4
click at [669, 102] on div at bounding box center [608, 176] width 147 height 326
drag, startPoint x: 588, startPoint y: 88, endPoint x: 679, endPoint y: 91, distance: 91.4
click at [679, 91] on div at bounding box center [608, 176] width 147 height 326
drag, startPoint x: 582, startPoint y: 85, endPoint x: 644, endPoint y: 87, distance: 62.2
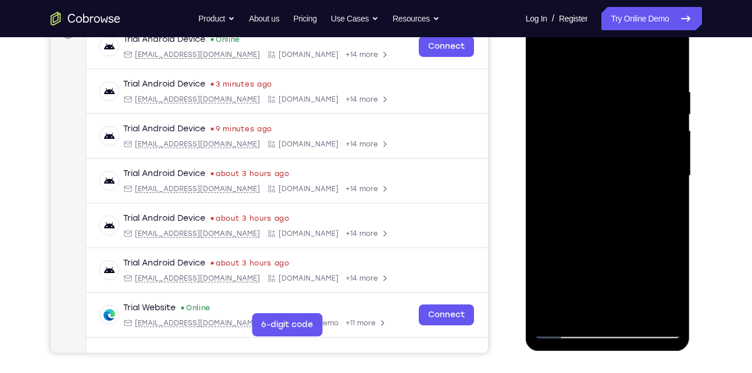
click at [644, 87] on div at bounding box center [608, 176] width 147 height 326
drag, startPoint x: 558, startPoint y: 85, endPoint x: 668, endPoint y: 94, distance: 110.9
click at [668, 94] on div at bounding box center [608, 176] width 147 height 326
drag, startPoint x: 559, startPoint y: 87, endPoint x: 639, endPoint y: 91, distance: 79.8
click at [639, 91] on div at bounding box center [608, 176] width 147 height 326
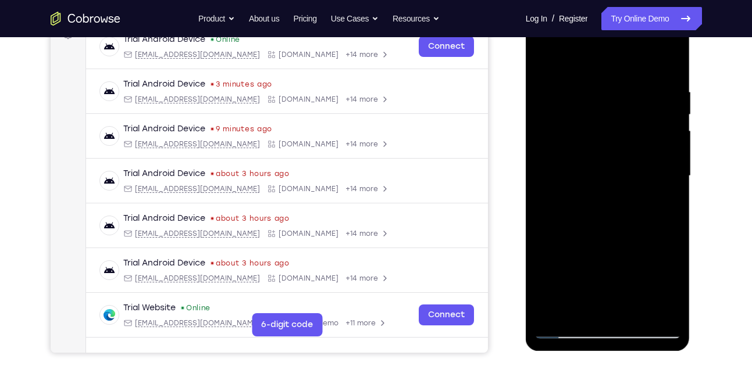
drag, startPoint x: 560, startPoint y: 84, endPoint x: 631, endPoint y: 92, distance: 71.4
click at [631, 92] on div at bounding box center [608, 176] width 147 height 326
drag, startPoint x: 564, startPoint y: 79, endPoint x: 653, endPoint y: 76, distance: 89.0
click at [653, 76] on div at bounding box center [608, 176] width 147 height 326
drag, startPoint x: 565, startPoint y: 79, endPoint x: 634, endPoint y: 85, distance: 69.5
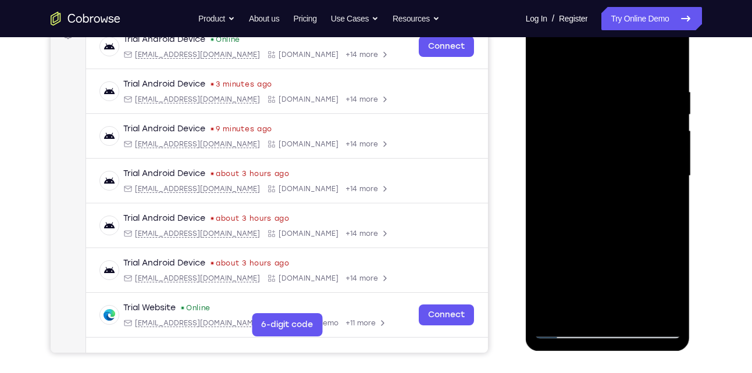
click at [634, 85] on div at bounding box center [608, 176] width 147 height 326
click at [561, 79] on div at bounding box center [608, 176] width 147 height 326
click at [669, 56] on div at bounding box center [608, 176] width 147 height 326
click at [668, 65] on div at bounding box center [608, 176] width 147 height 326
drag, startPoint x: 605, startPoint y: 91, endPoint x: 603, endPoint y: 247, distance: 155.9
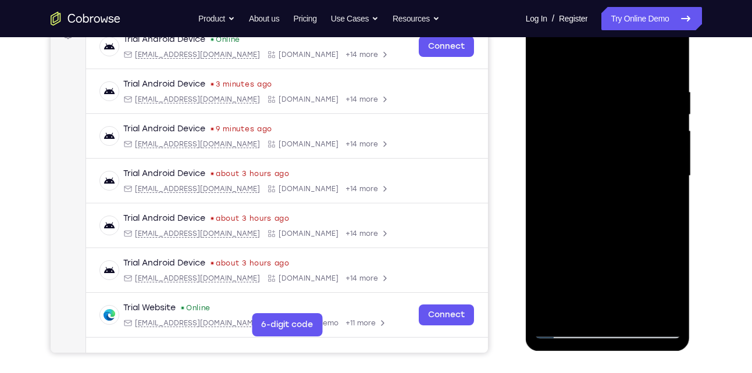
click at [603, 247] on div at bounding box center [608, 176] width 147 height 326
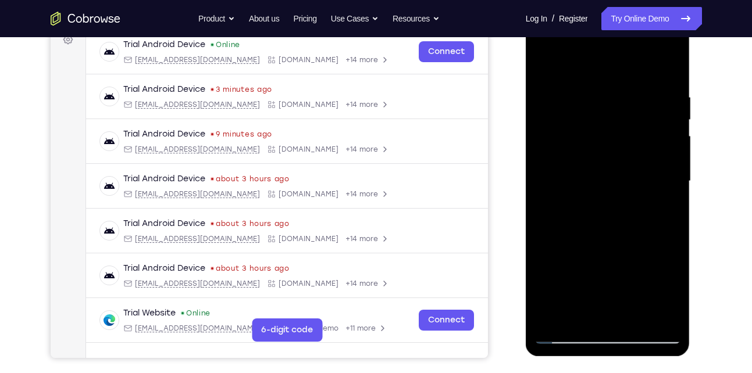
scroll to position [181, 0]
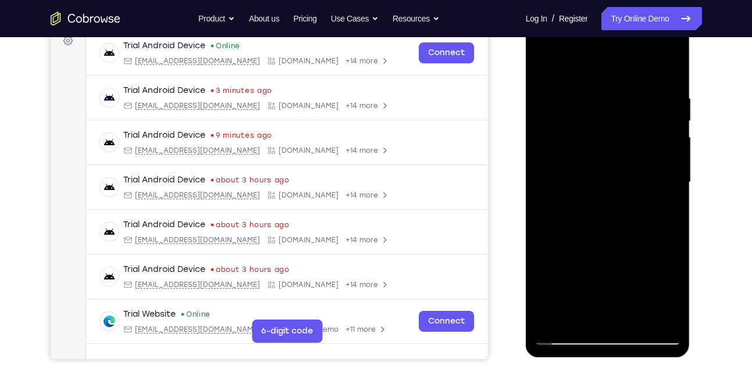
click at [636, 322] on div at bounding box center [608, 183] width 147 height 326
click at [546, 68] on div at bounding box center [608, 183] width 147 height 326
click at [663, 319] on div at bounding box center [608, 183] width 147 height 326
drag, startPoint x: 621, startPoint y: 259, endPoint x: 621, endPoint y: 228, distance: 30.8
click at [621, 228] on div at bounding box center [608, 183] width 147 height 326
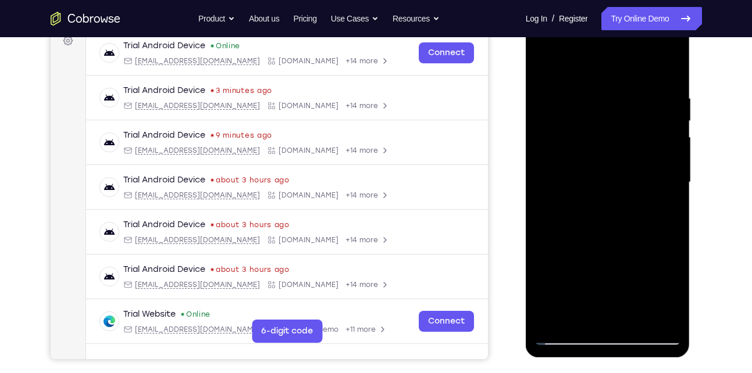
click at [551, 320] on div at bounding box center [608, 183] width 147 height 326
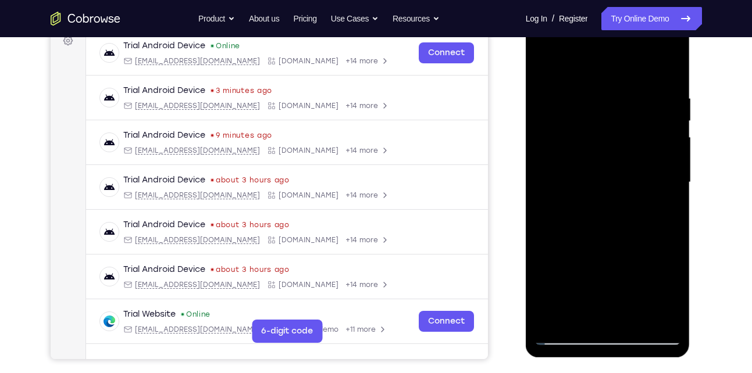
click at [551, 320] on div at bounding box center [608, 183] width 147 height 326
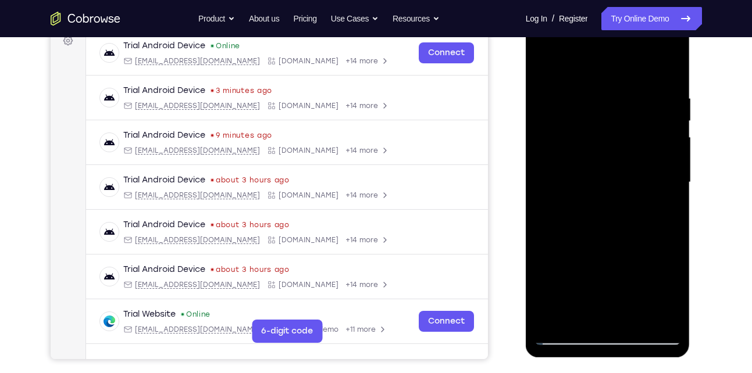
click at [551, 320] on div at bounding box center [608, 183] width 147 height 326
click at [664, 322] on div at bounding box center [608, 183] width 147 height 326
click at [641, 325] on div at bounding box center [608, 183] width 147 height 326
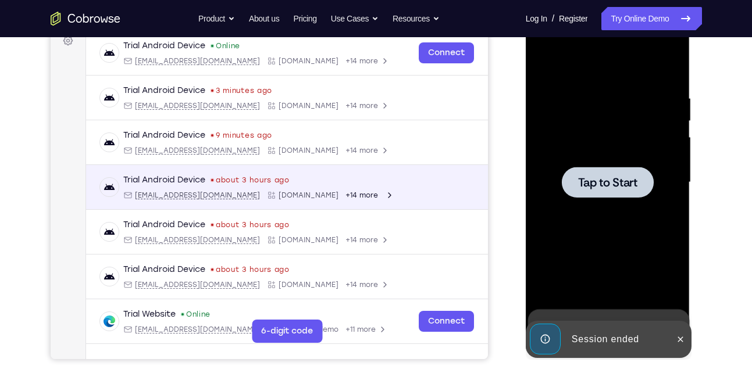
scroll to position [0, 0]
